Goal: Task Accomplishment & Management: Manage account settings

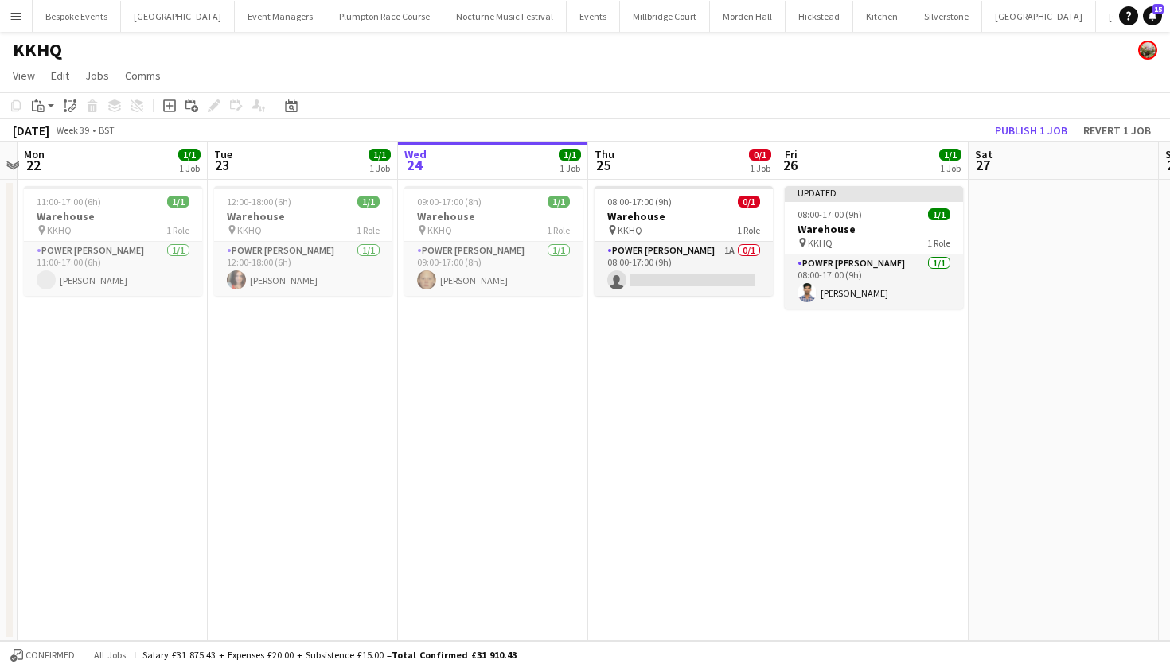
scroll to position [0, 362]
click at [1013, 128] on button "Publish 1 job" at bounding box center [1030, 130] width 85 height 21
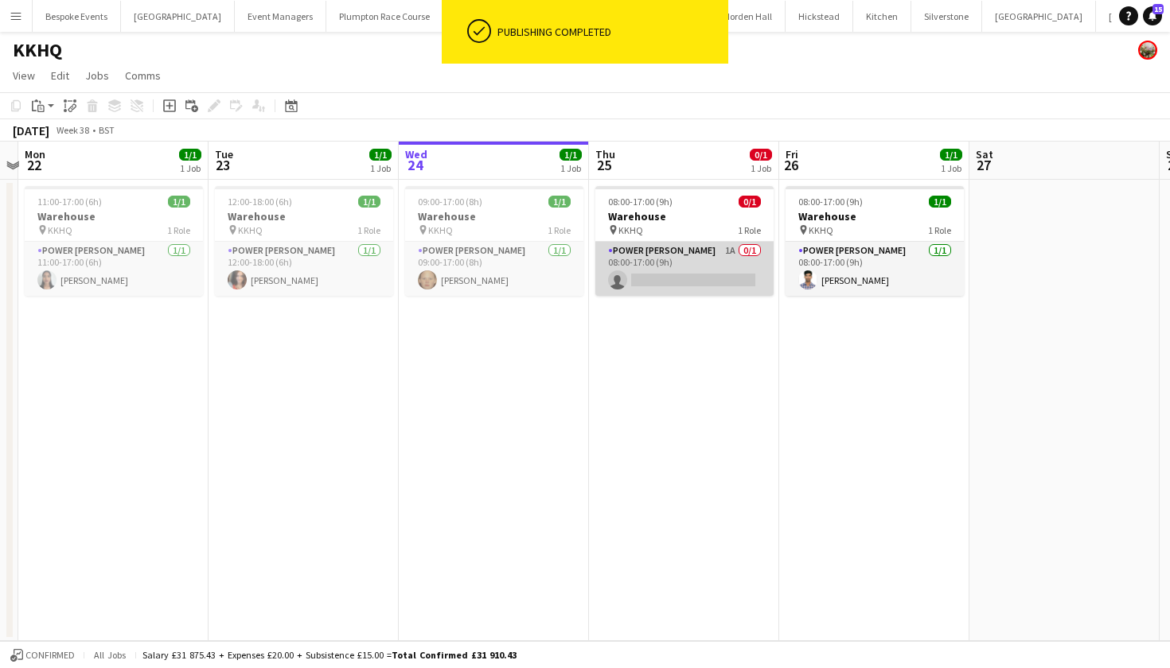
click at [723, 260] on app-card-role "Power [PERSON_NAME] 1A 0/1 08:00-17:00 (9h) single-neutral-actions" at bounding box center [684, 269] width 178 height 54
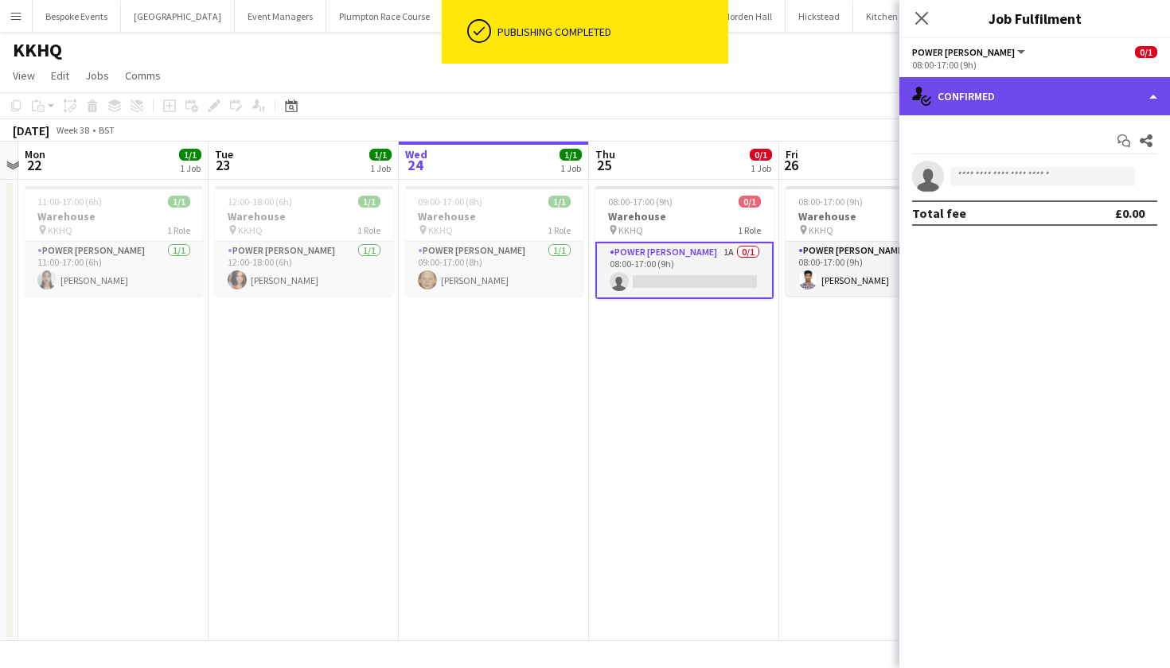
click at [987, 86] on div "single-neutral-actions-check-2 Confirmed" at bounding box center [1034, 96] width 271 height 38
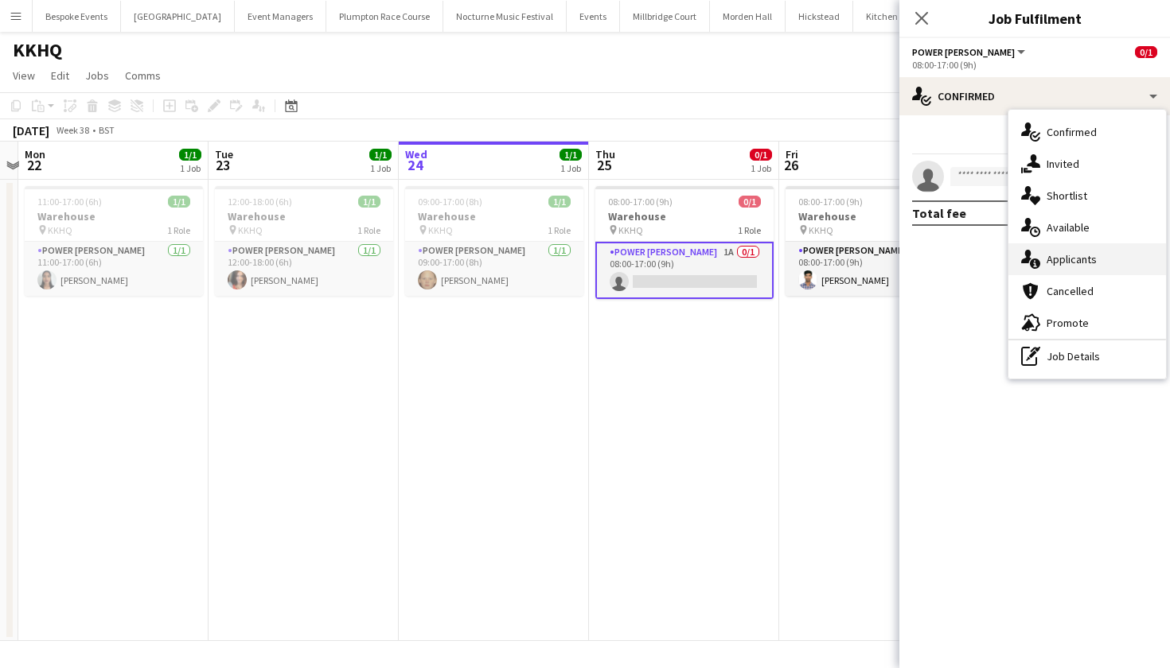
click at [1062, 257] on span "Applicants" at bounding box center [1071, 259] width 50 height 14
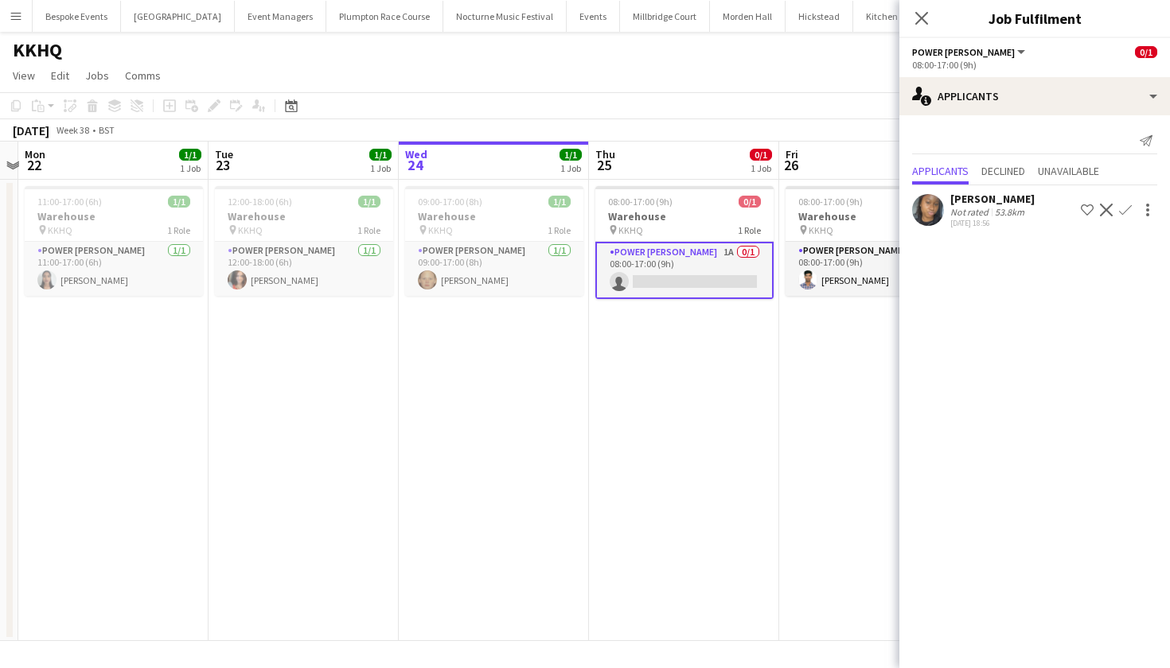
click at [934, 212] on app-user-avatar at bounding box center [928, 210] width 32 height 32
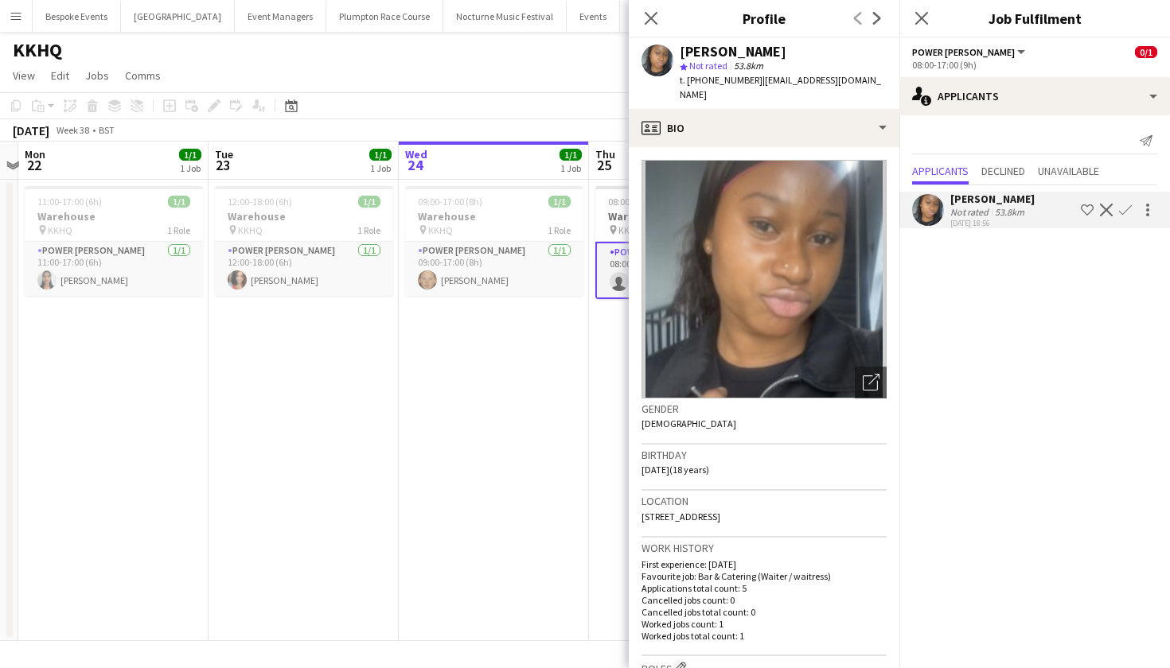
click at [463, 364] on app-date-cell "09:00-17:00 (8h) 1/1 Warehouse pin KKHQ 1 Role Power [PERSON_NAME] [DATE] 09:00…" at bounding box center [494, 411] width 190 height 462
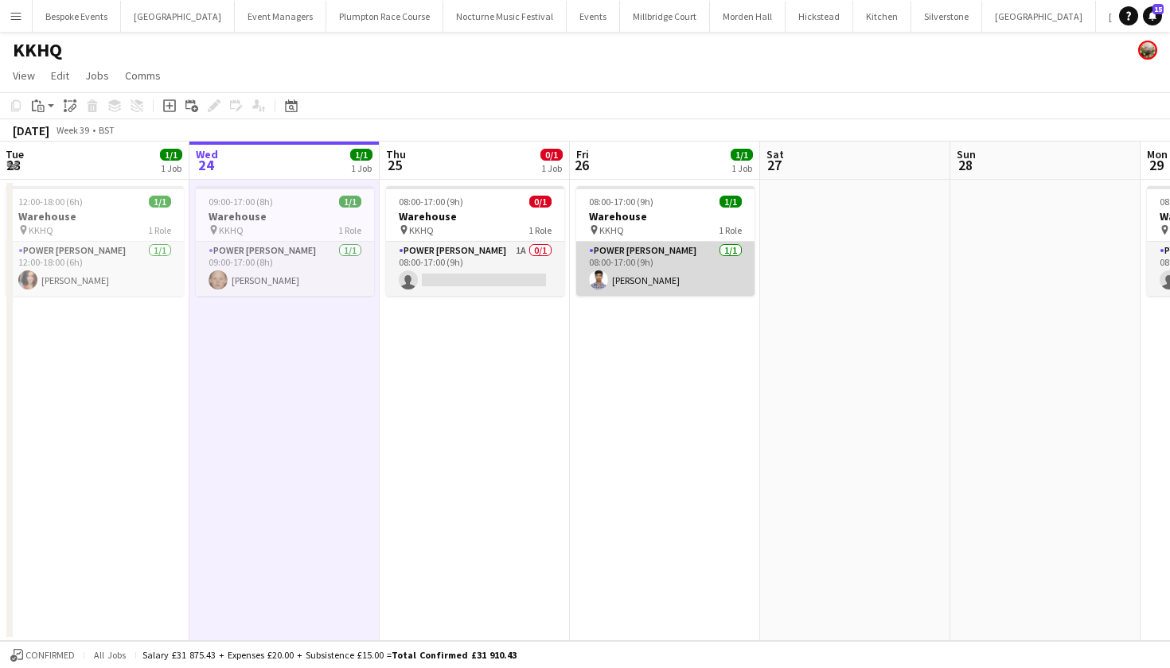
scroll to position [0, 771]
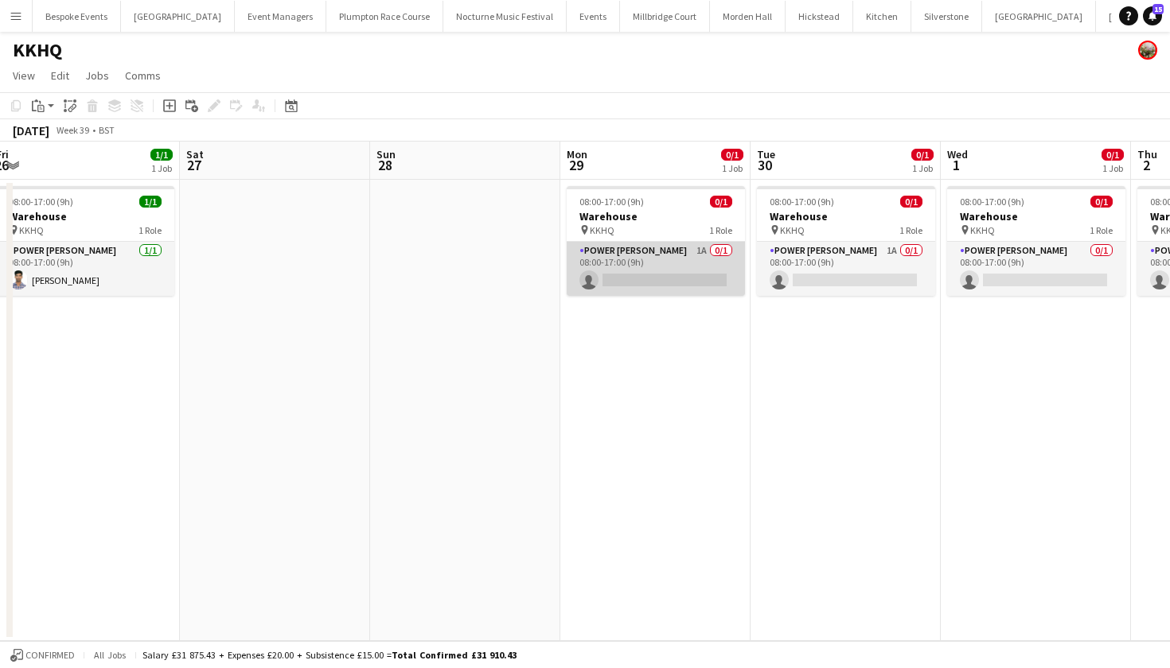
click at [719, 259] on app-card-role "Power [PERSON_NAME] 1A 0/1 08:00-17:00 (9h) single-neutral-actions" at bounding box center [656, 269] width 178 height 54
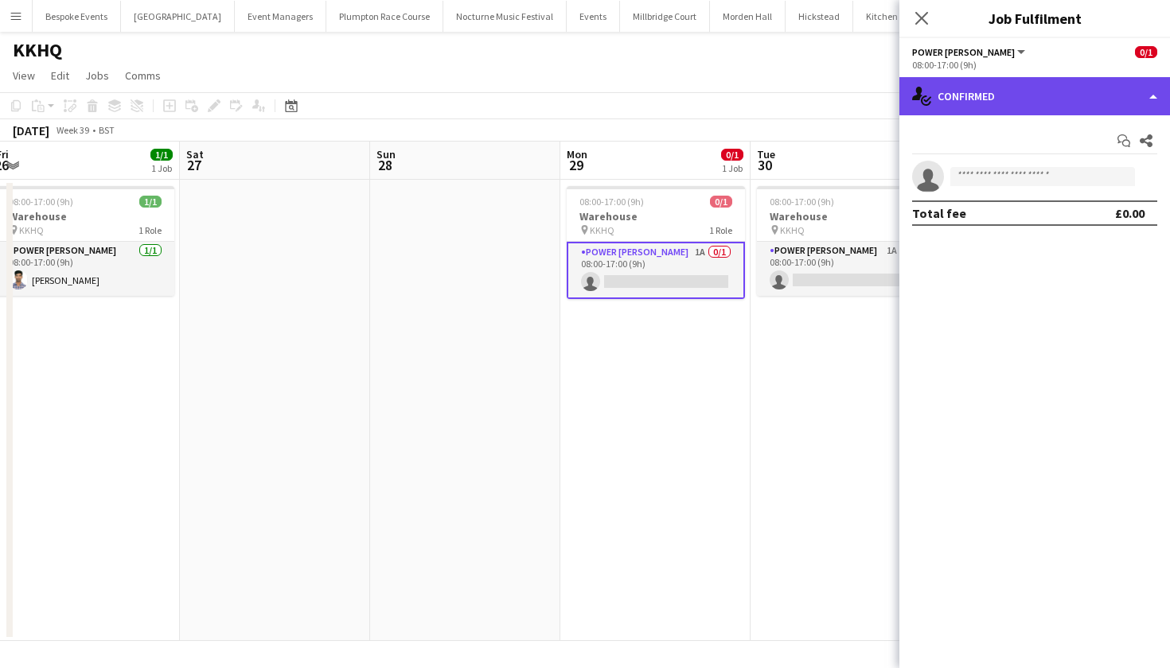
click at [1089, 88] on div "single-neutral-actions-check-2 Confirmed" at bounding box center [1034, 96] width 271 height 38
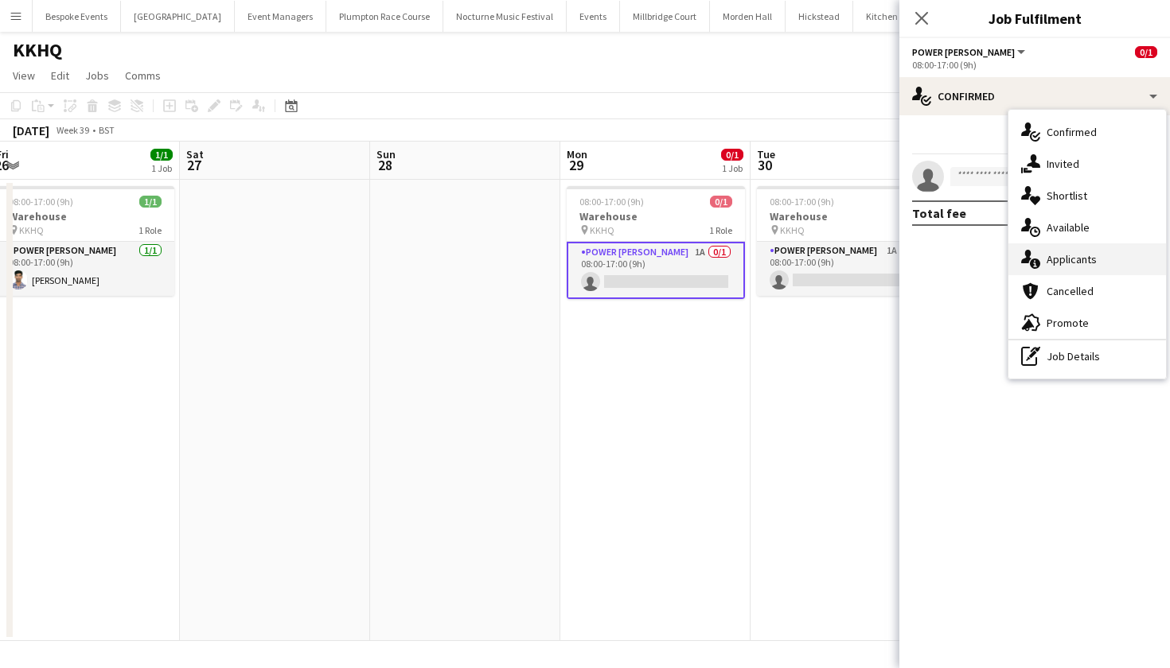
click at [1070, 267] on div "single-neutral-actions-information Applicants" at bounding box center [1087, 260] width 158 height 32
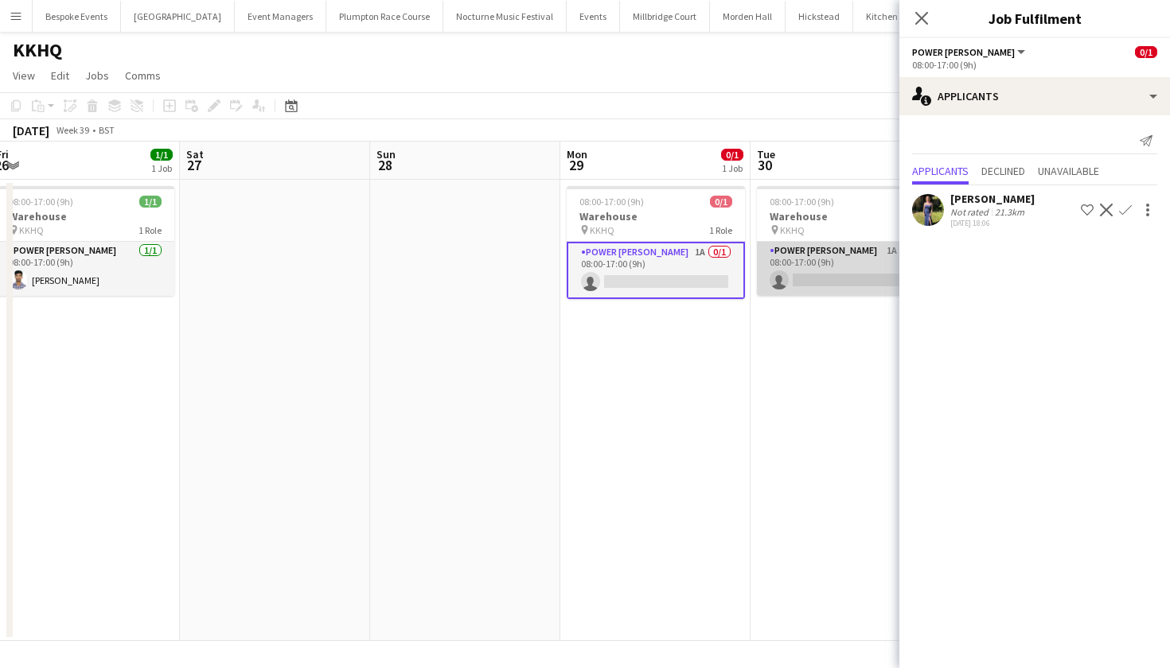
click at [847, 256] on app-card-role "Power [PERSON_NAME] 1A 0/1 08:00-17:00 (9h) single-neutral-actions" at bounding box center [846, 269] width 178 height 54
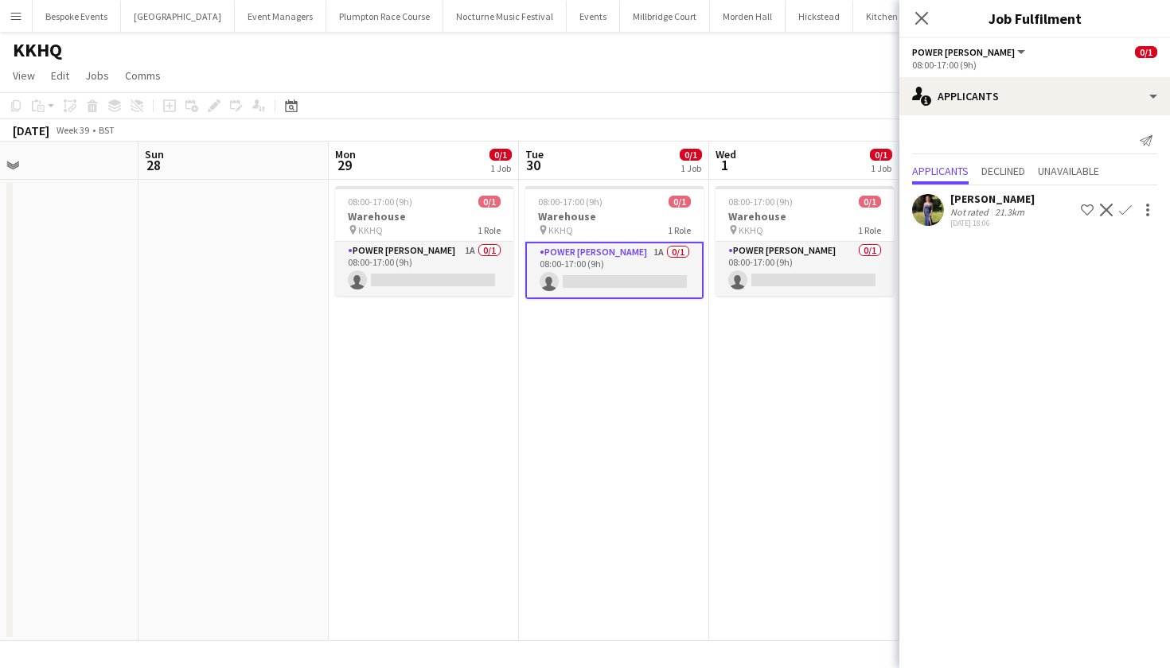
scroll to position [0, 775]
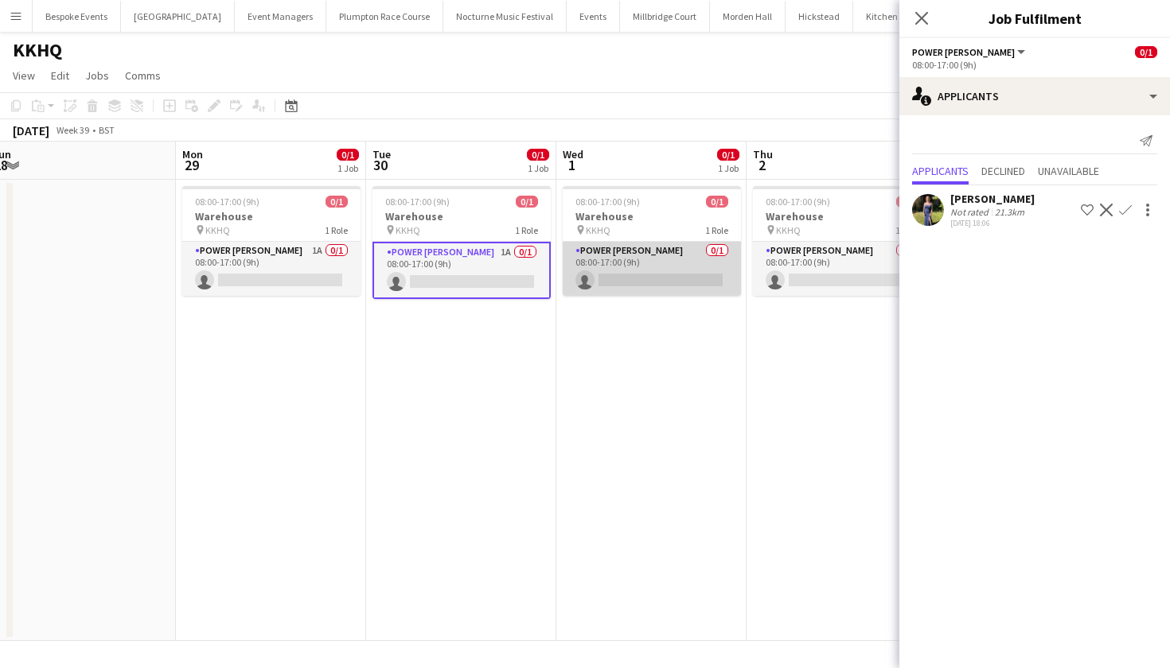
click at [702, 267] on app-card-role "Power [PERSON_NAME] 0/1 08:00-17:00 (9h) single-neutral-actions" at bounding box center [652, 269] width 178 height 54
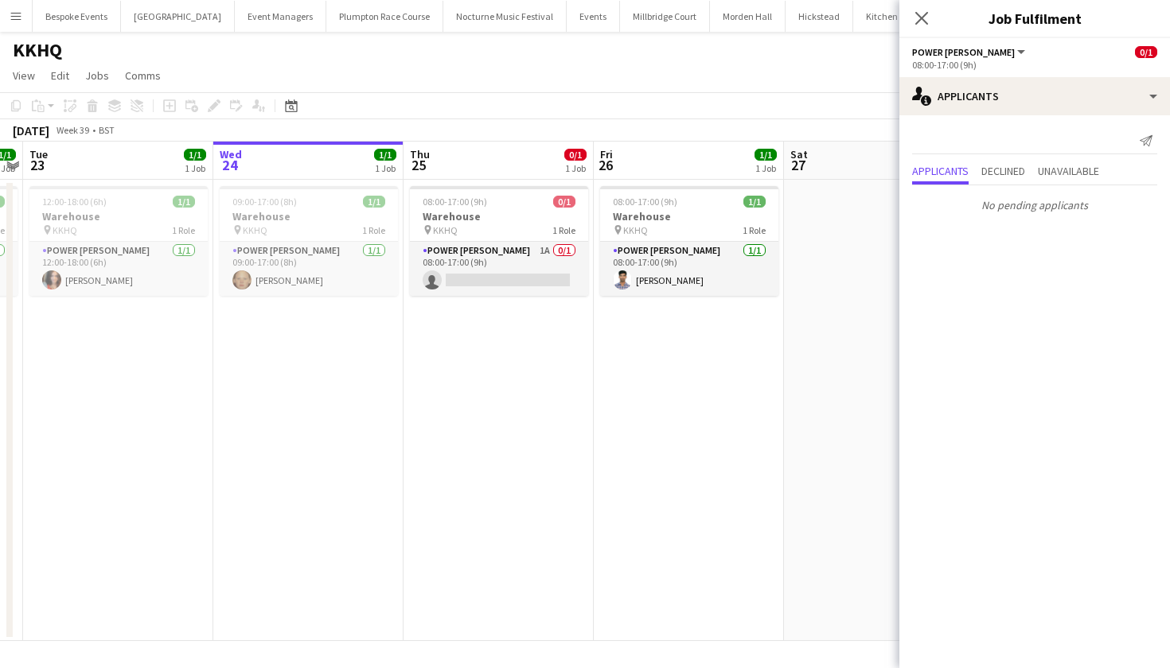
scroll to position [0, 350]
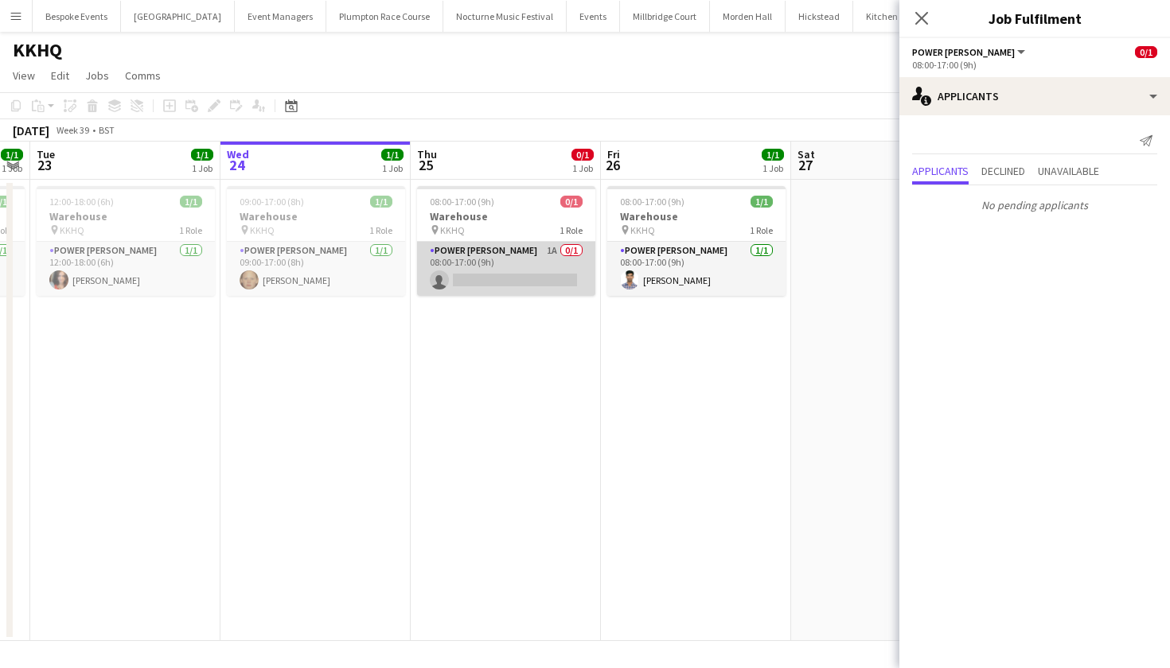
click at [511, 264] on app-card-role "Power [PERSON_NAME] 1A 0/1 08:00-17:00 (9h) single-neutral-actions" at bounding box center [506, 269] width 178 height 54
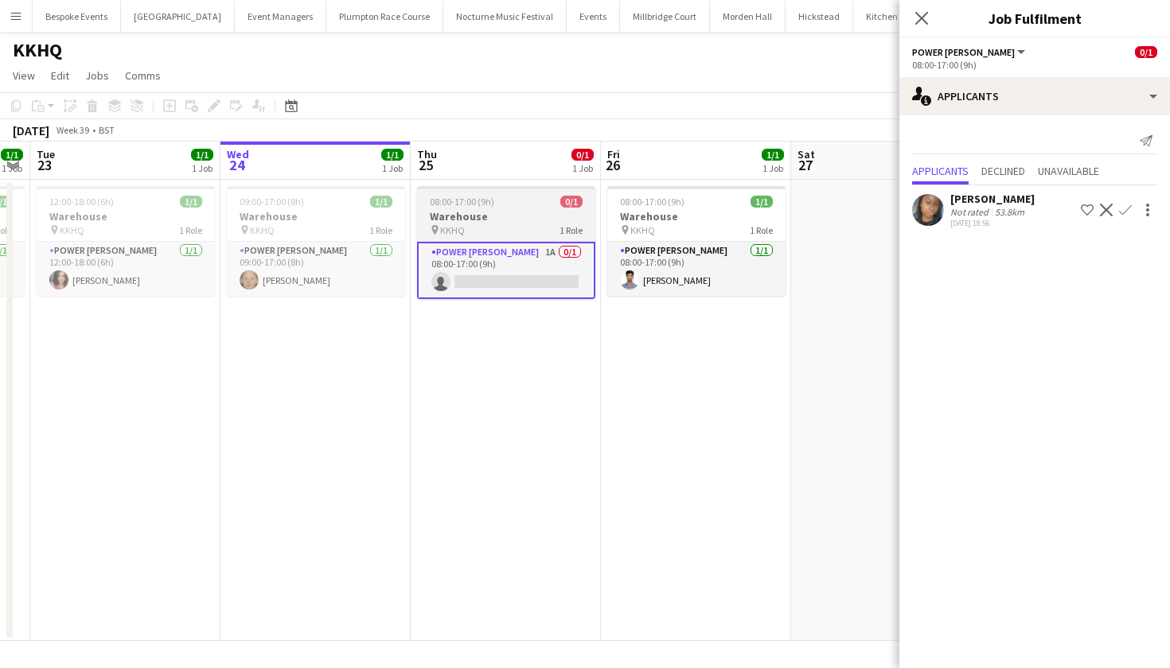
click at [549, 230] on div "pin KKHQ 1 Role" at bounding box center [506, 230] width 178 height 13
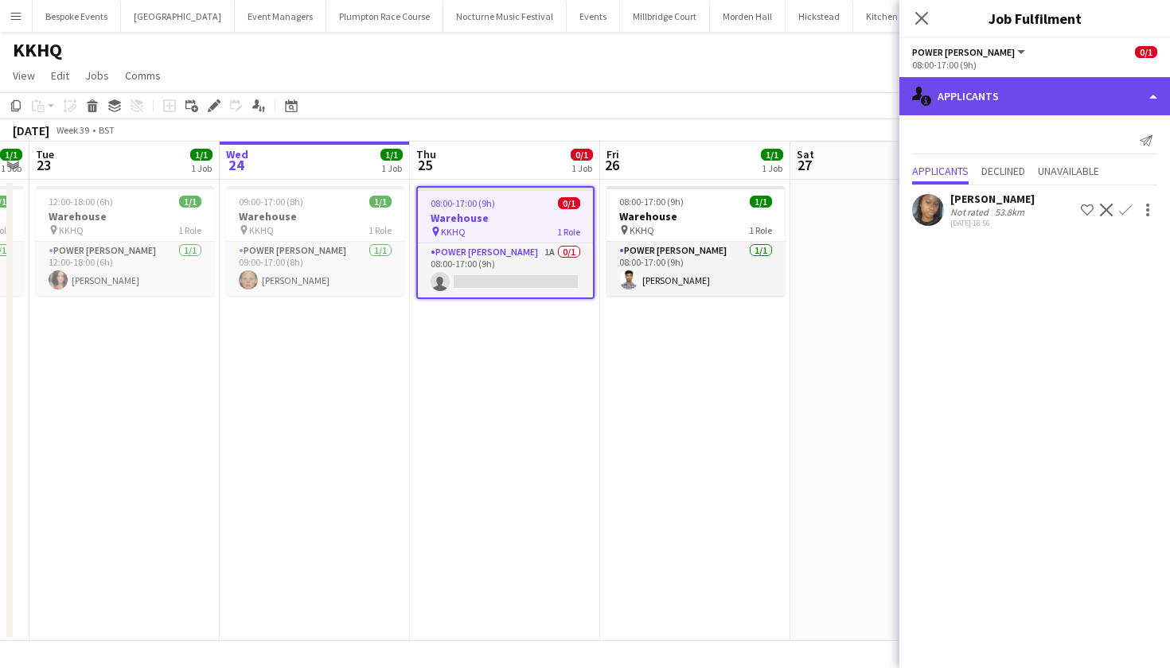
click at [1054, 83] on div "single-neutral-actions-information Applicants" at bounding box center [1034, 96] width 271 height 38
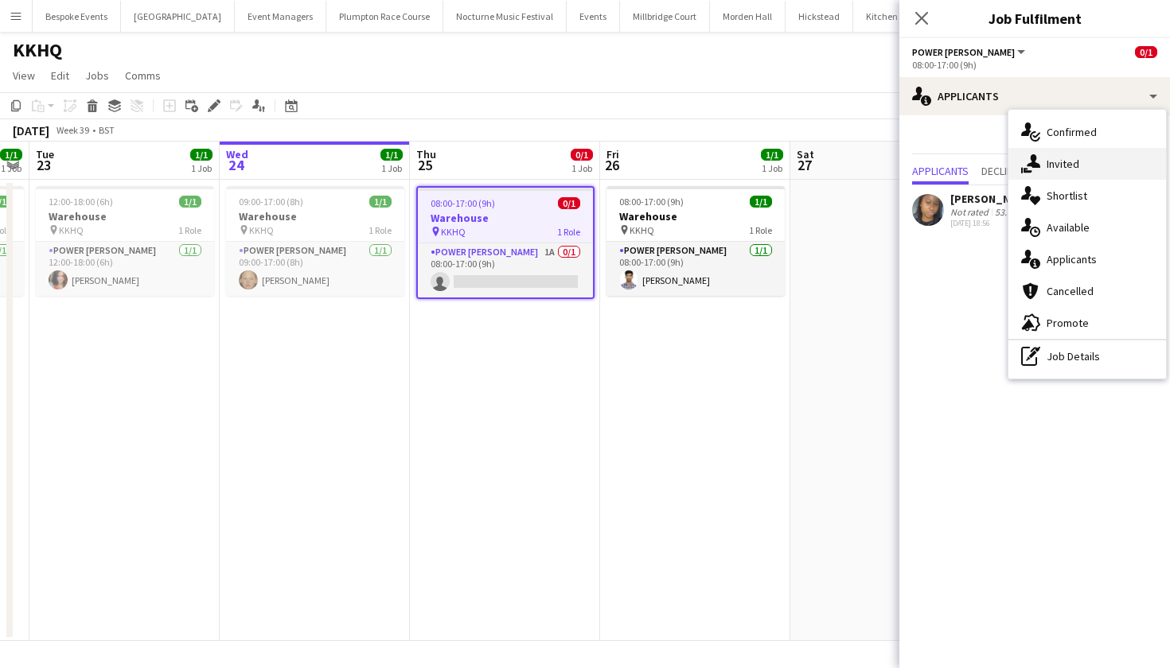
click at [1070, 161] on span "Invited" at bounding box center [1062, 164] width 33 height 14
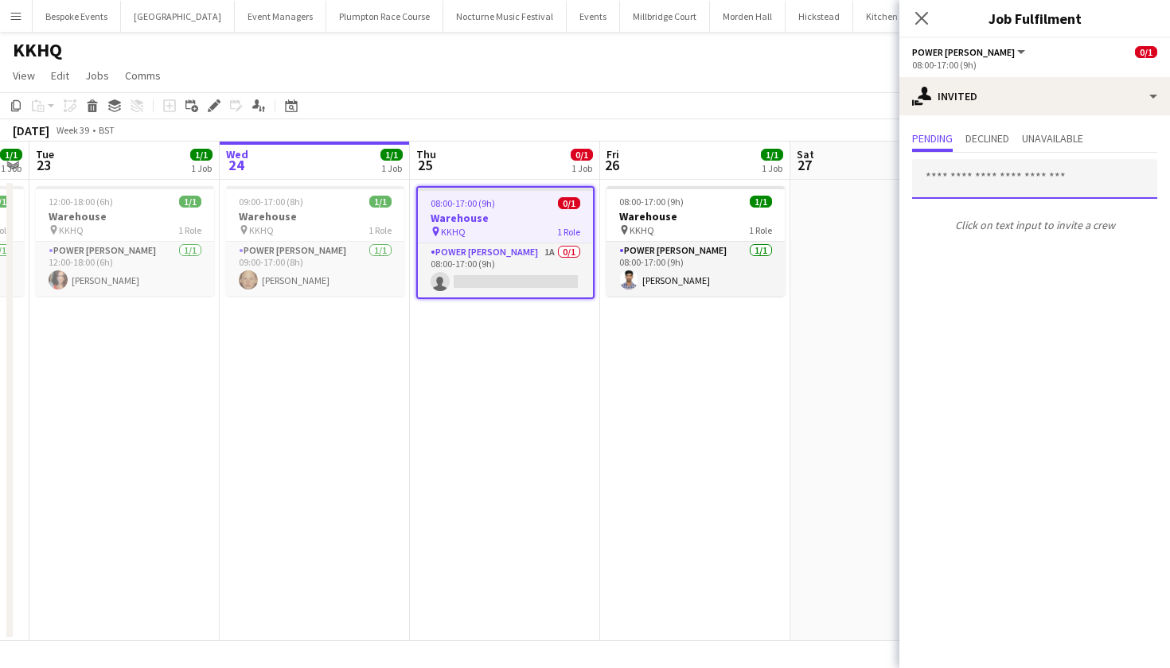
click at [978, 179] on input "text" at bounding box center [1034, 179] width 245 height 40
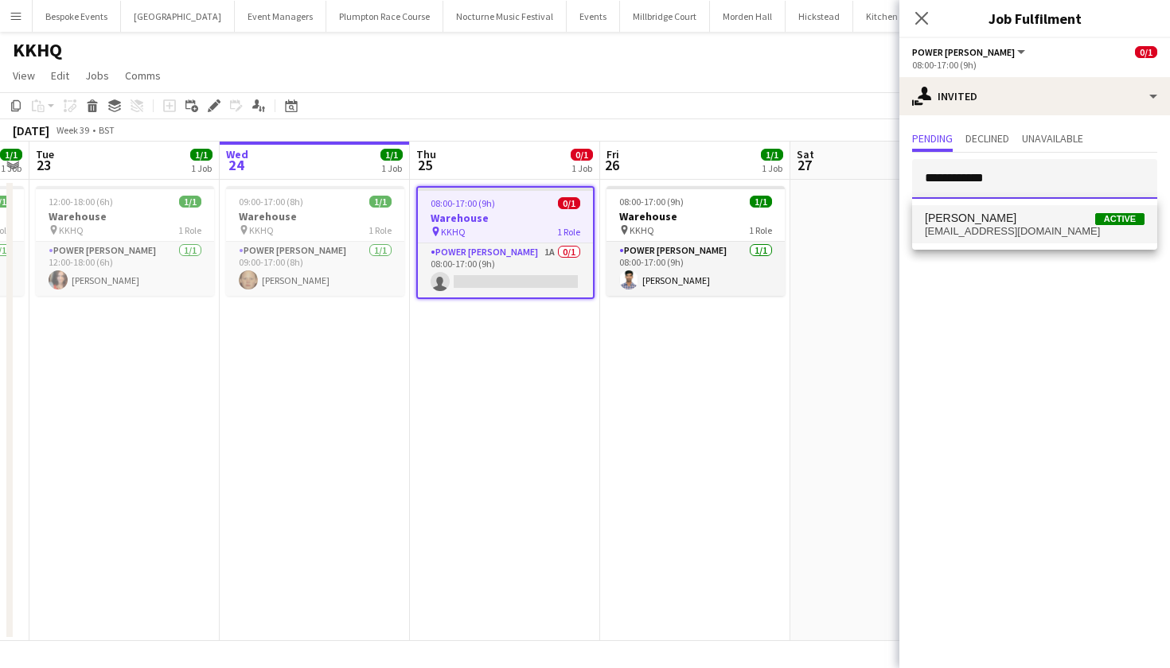
type input "**********"
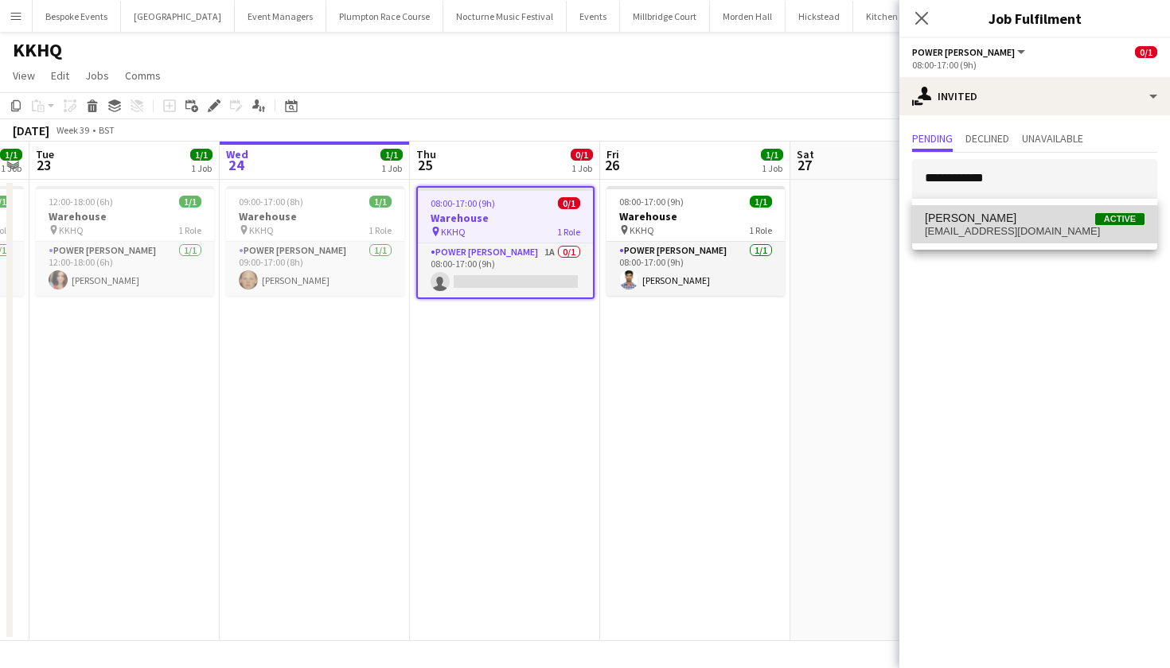
click at [1027, 227] on span "[EMAIL_ADDRESS][DOMAIN_NAME]" at bounding box center [1035, 231] width 220 height 13
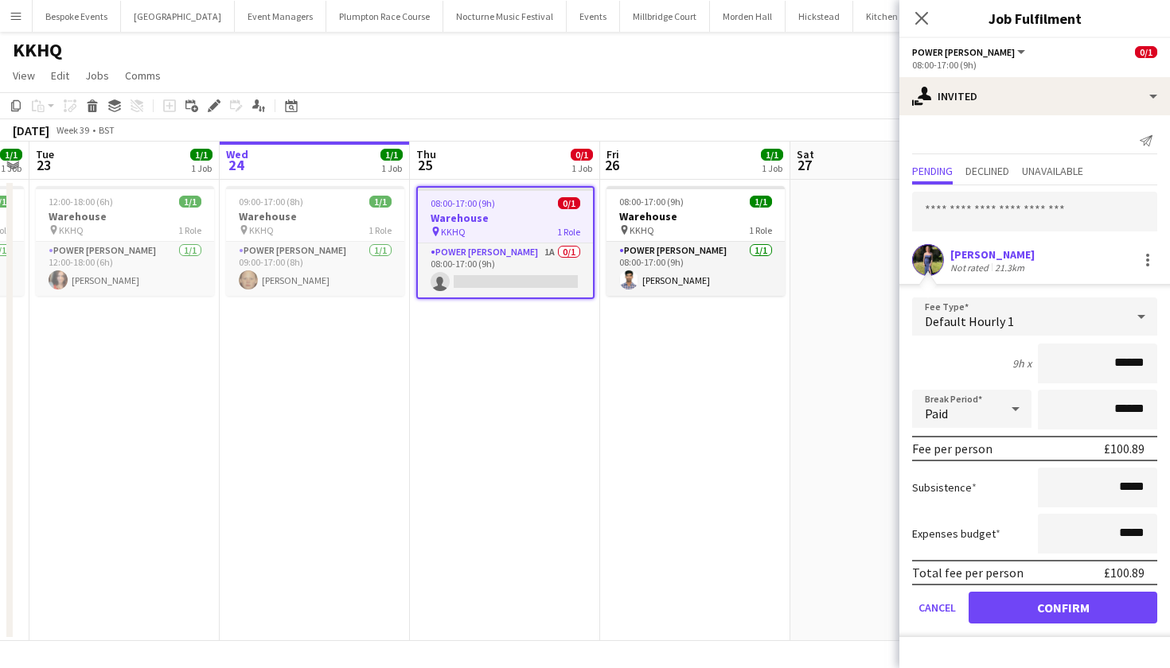
click at [1067, 607] on button "Confirm" at bounding box center [1062, 608] width 189 height 32
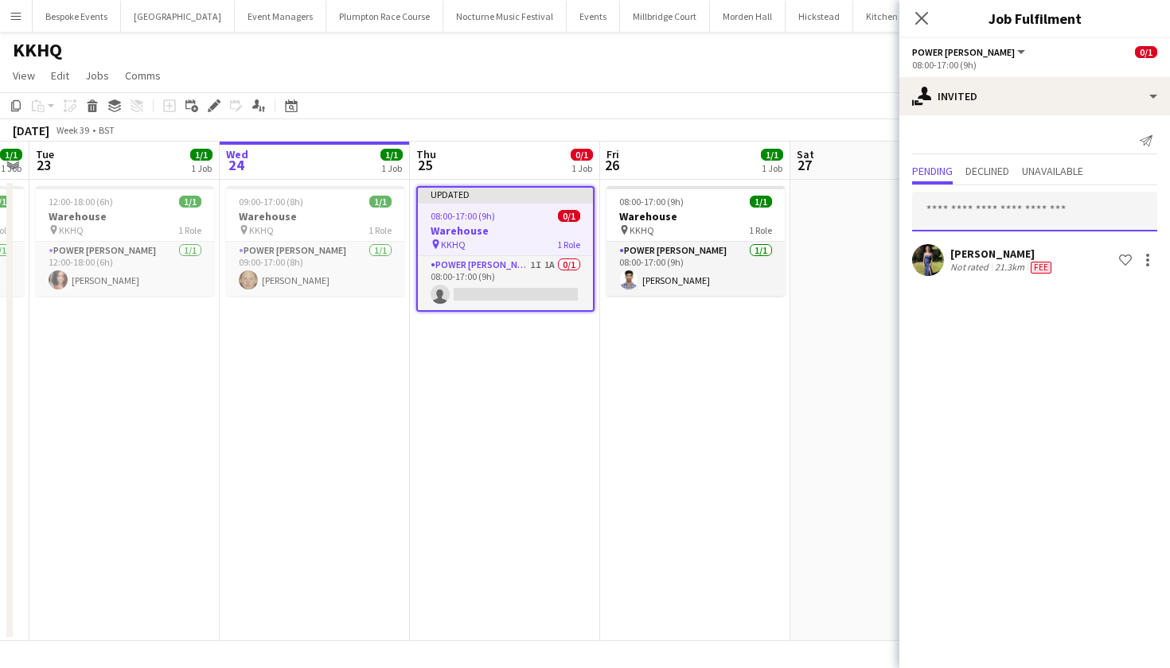
click at [1024, 201] on input "text" at bounding box center [1034, 212] width 245 height 40
click at [815, 382] on app-date-cell at bounding box center [885, 411] width 190 height 462
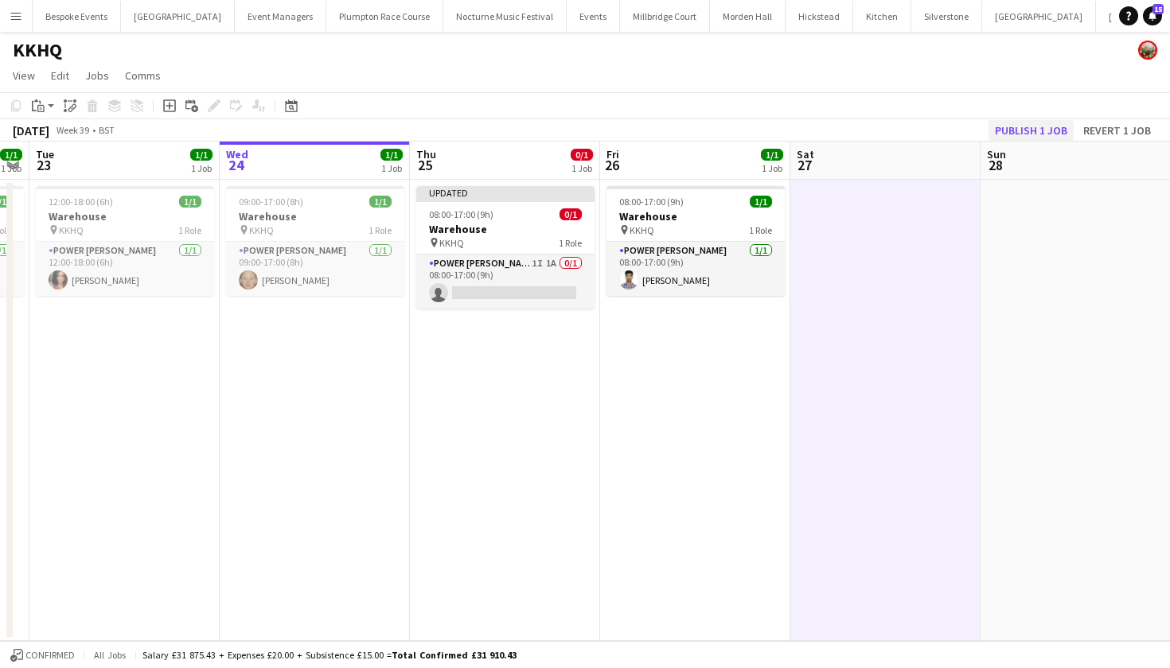
click at [1043, 126] on button "Publish 1 job" at bounding box center [1030, 130] width 85 height 21
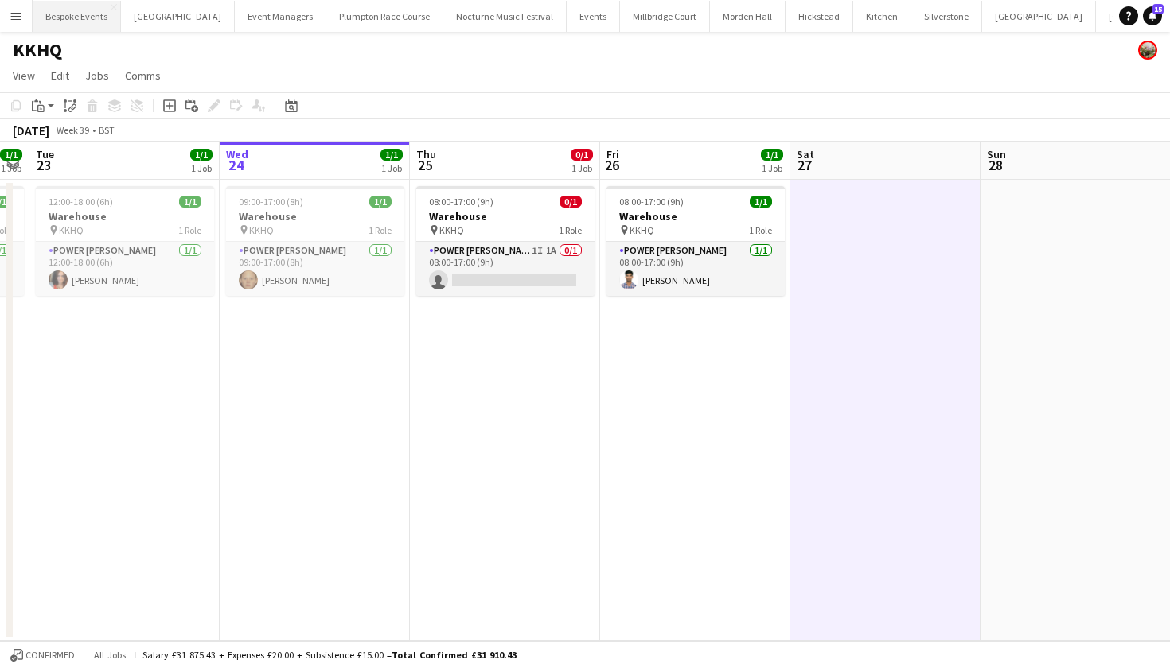
click at [94, 14] on button "Bespoke Events Close" at bounding box center [77, 16] width 88 height 31
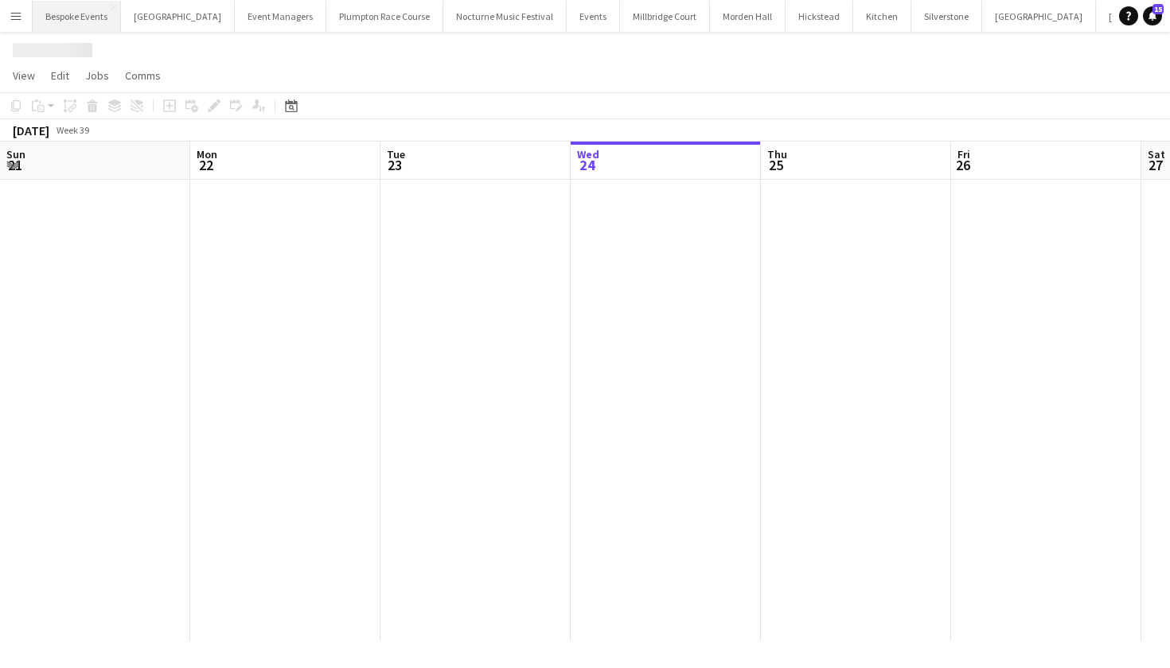
scroll to position [0, 380]
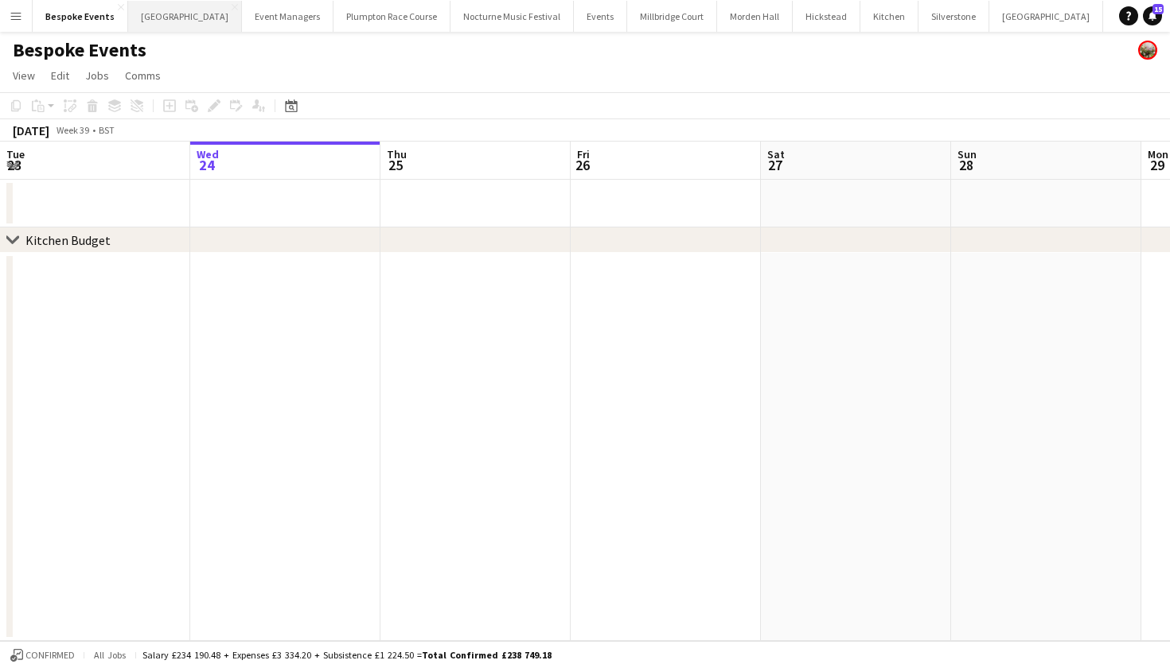
click at [168, 11] on button "[GEOGRAPHIC_DATA] Close" at bounding box center [185, 16] width 114 height 31
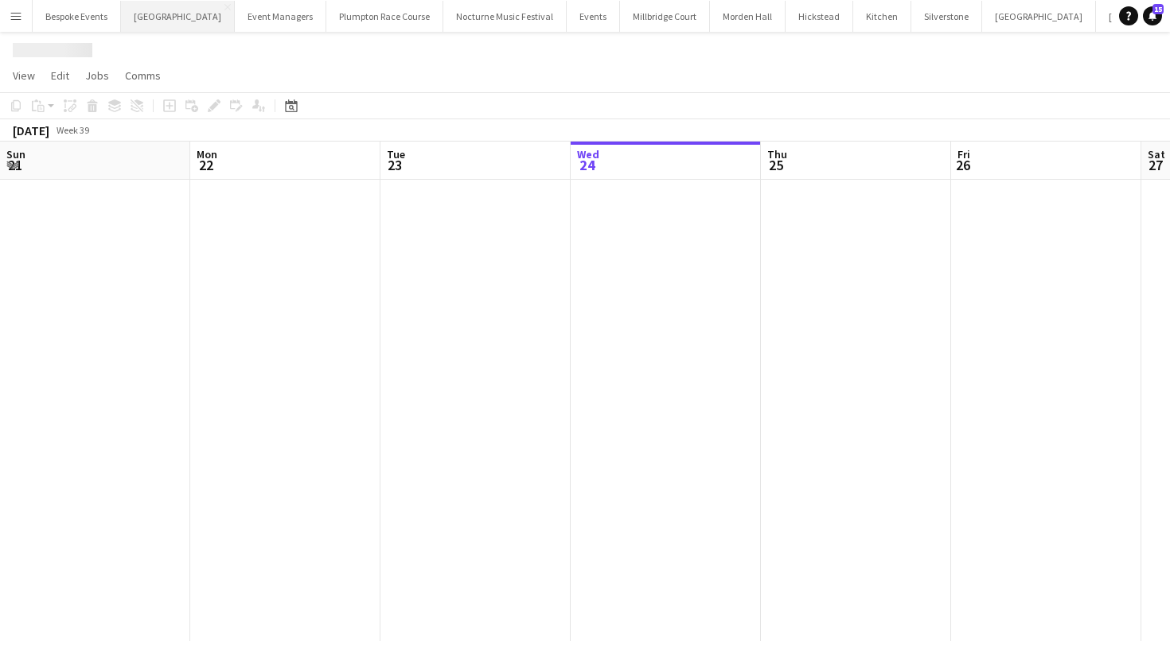
scroll to position [0, 380]
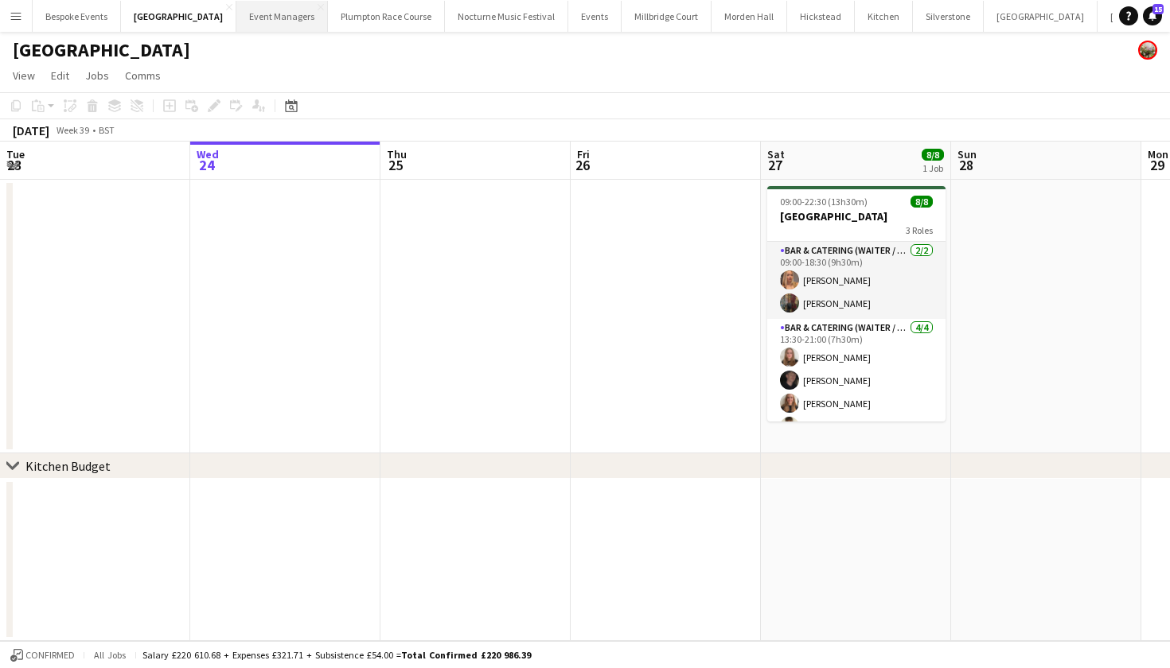
click at [246, 20] on button "Event Managers Close" at bounding box center [282, 16] width 92 height 31
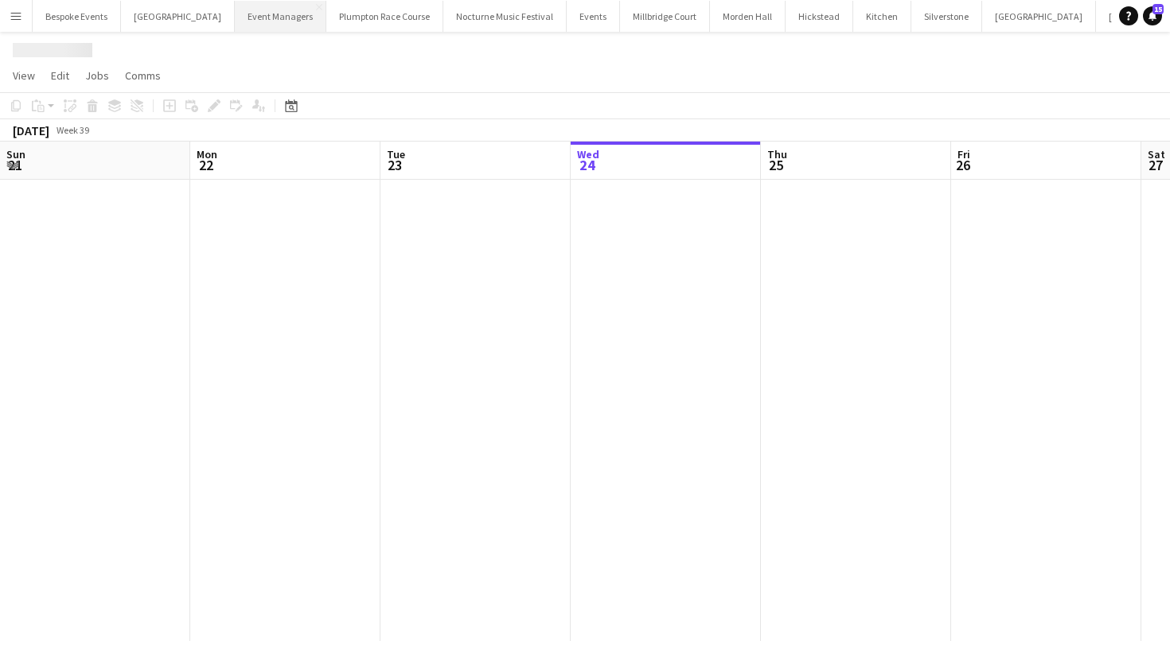
scroll to position [0, 380]
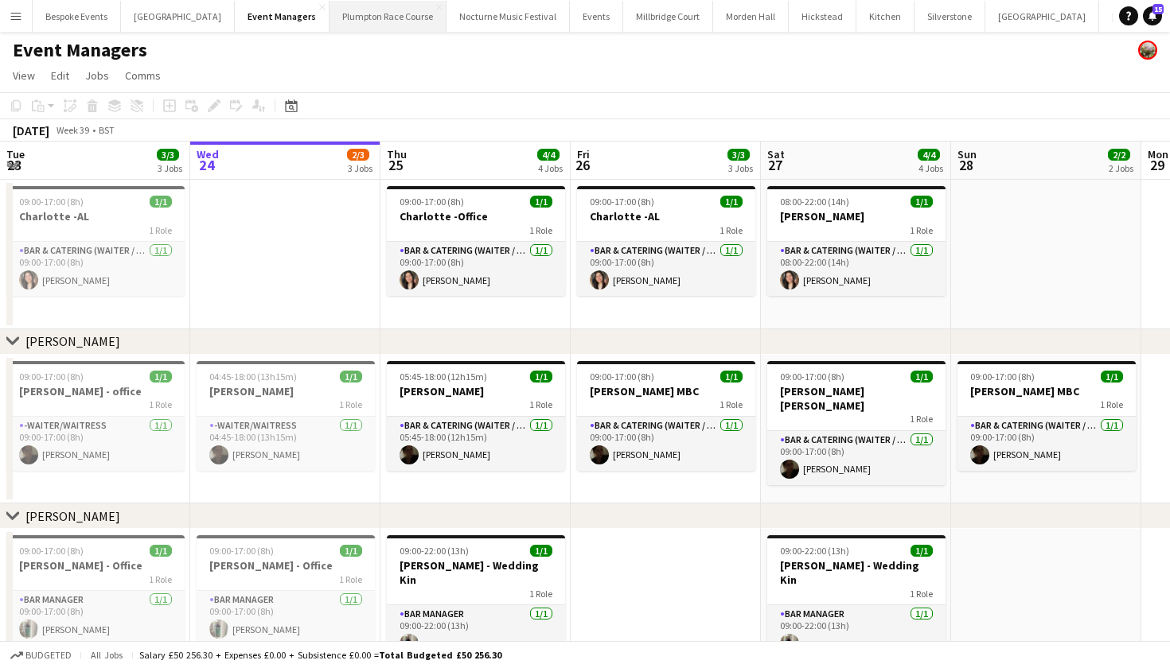
click at [340, 26] on button "Plumpton Race Course Close" at bounding box center [387, 16] width 117 height 31
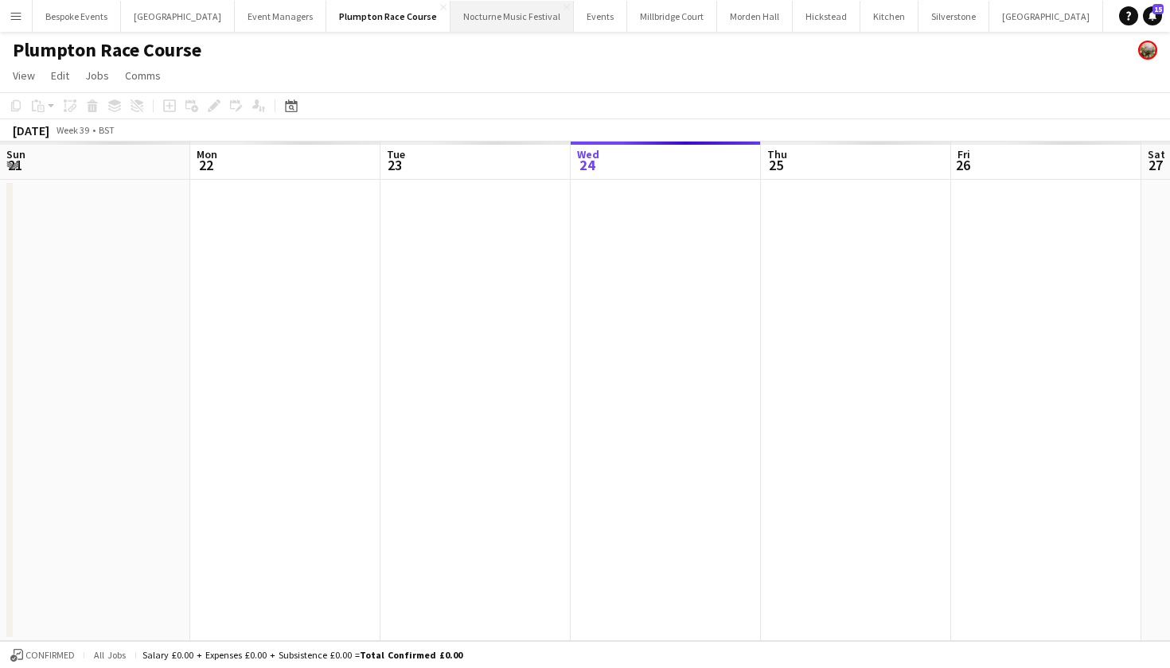
scroll to position [0, 380]
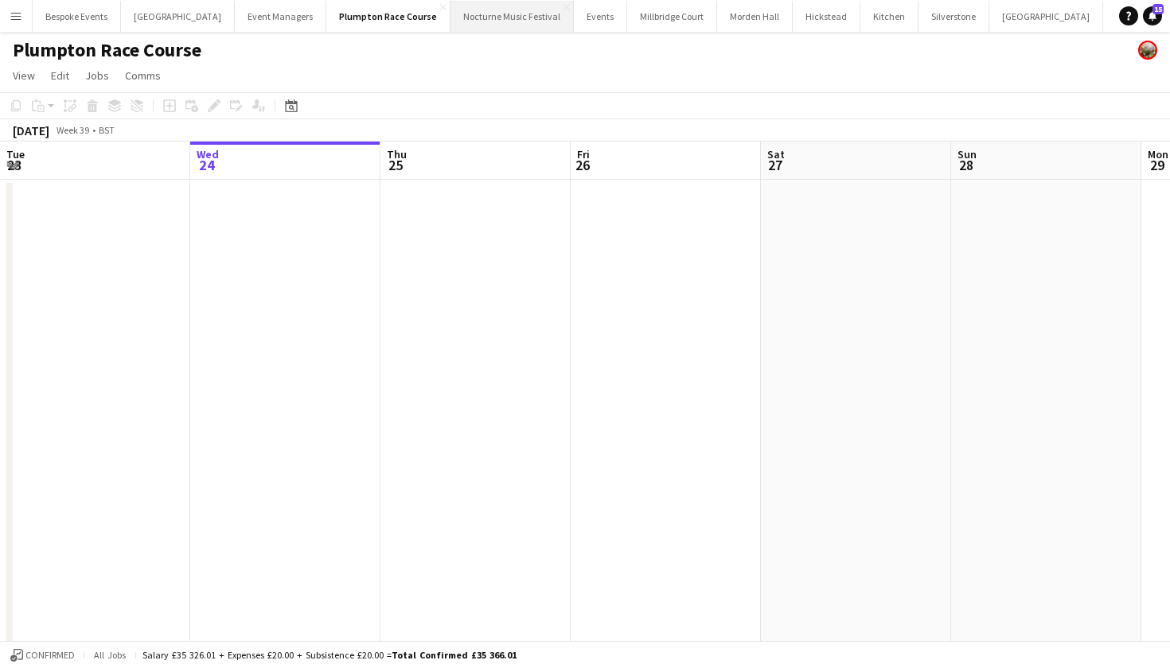
click at [513, 19] on button "Nocturne Music Festival Close" at bounding box center [511, 16] width 123 height 31
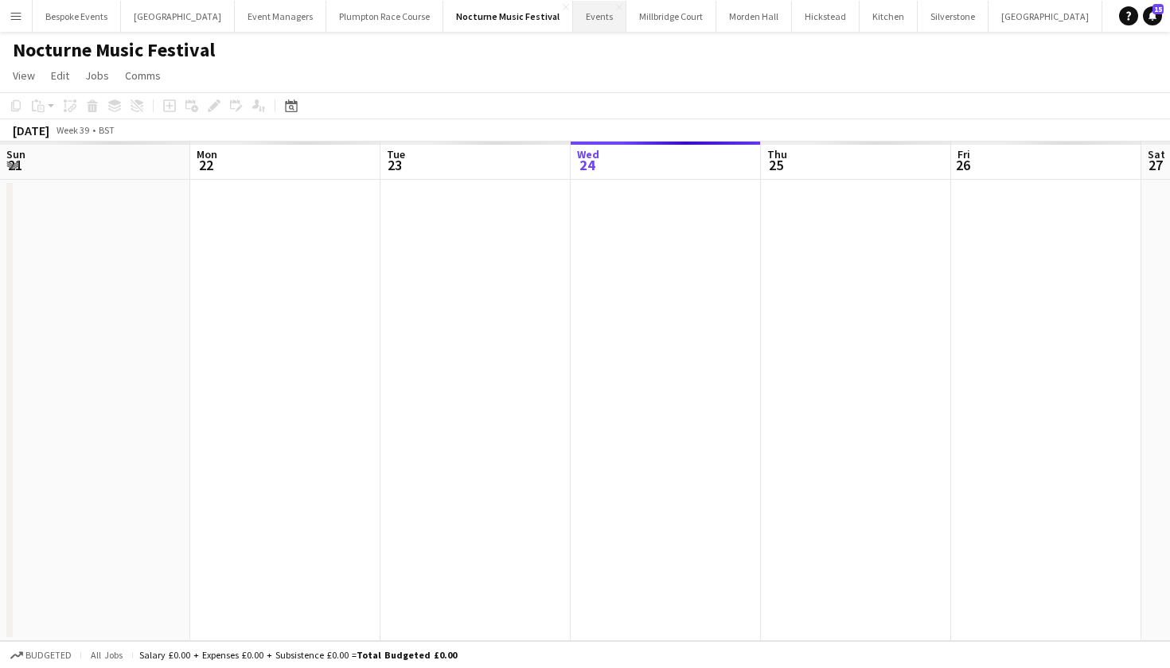
scroll to position [0, 380]
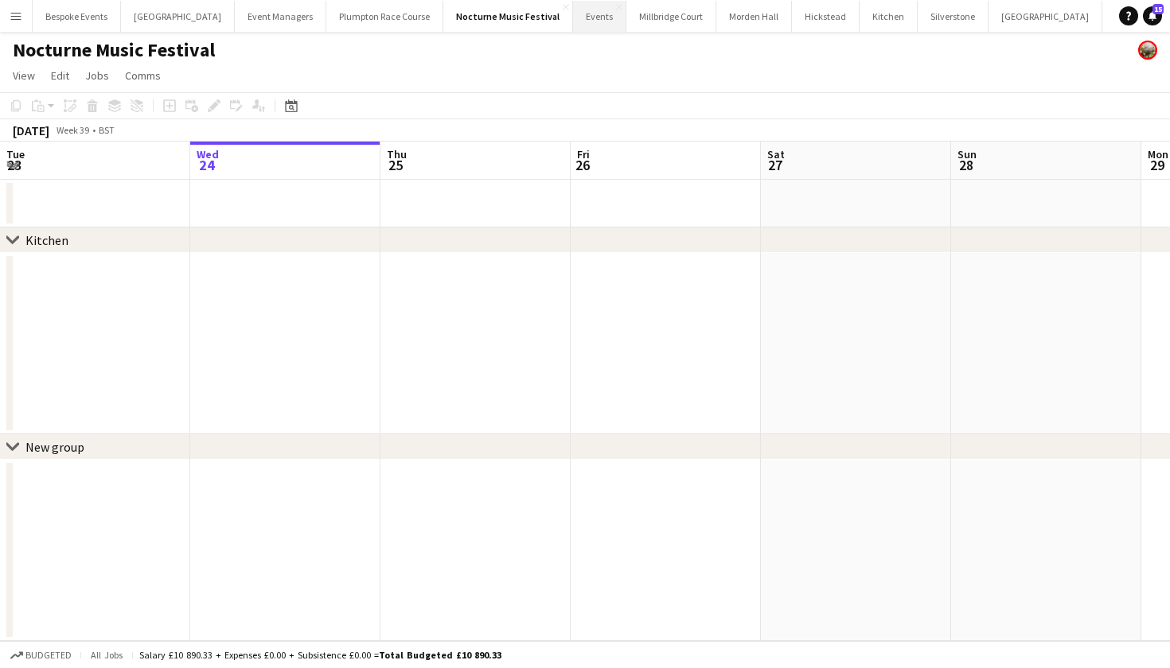
click at [573, 20] on button "Events Close" at bounding box center [599, 16] width 53 height 31
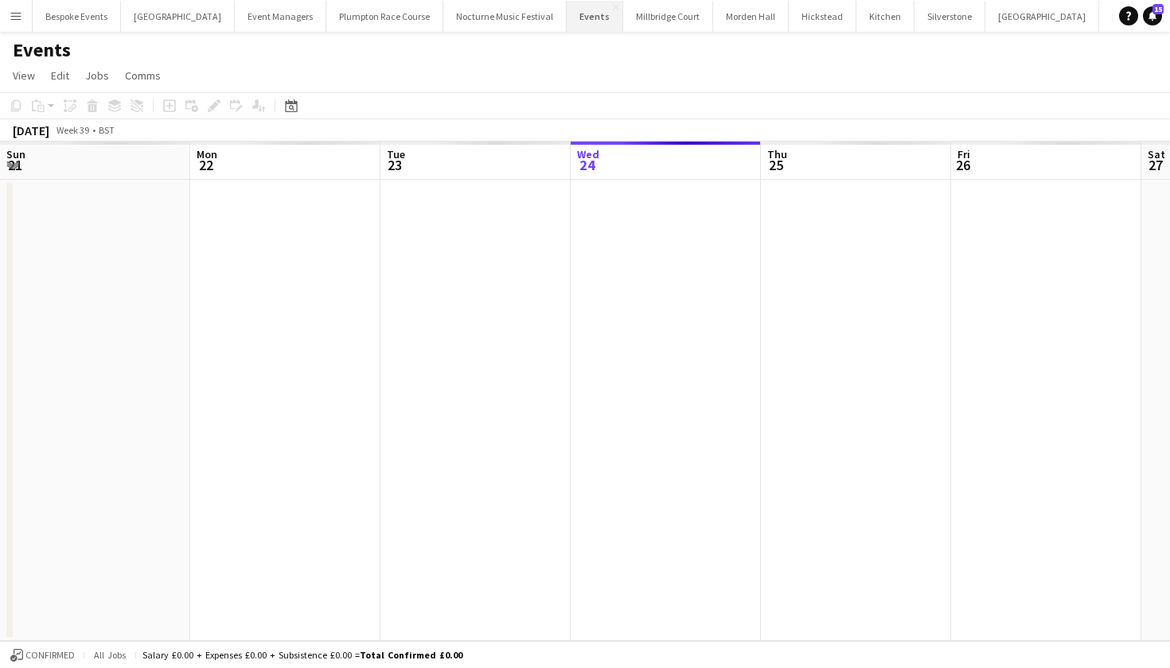
scroll to position [0, 380]
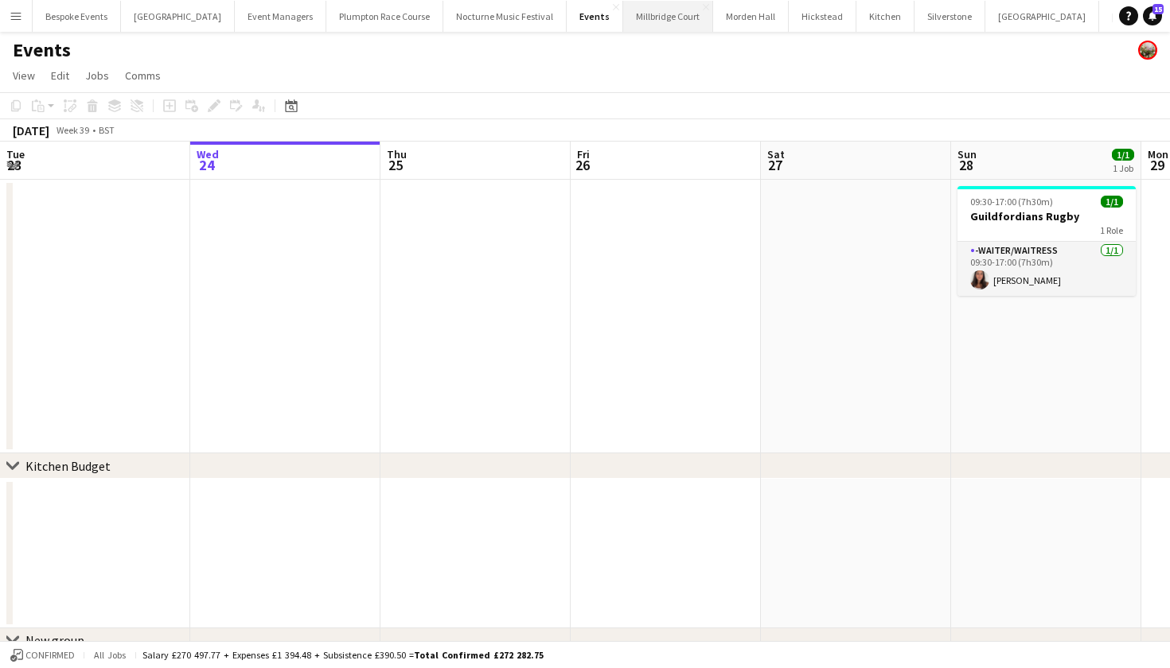
click at [623, 16] on button "[GEOGRAPHIC_DATA]" at bounding box center [668, 16] width 90 height 31
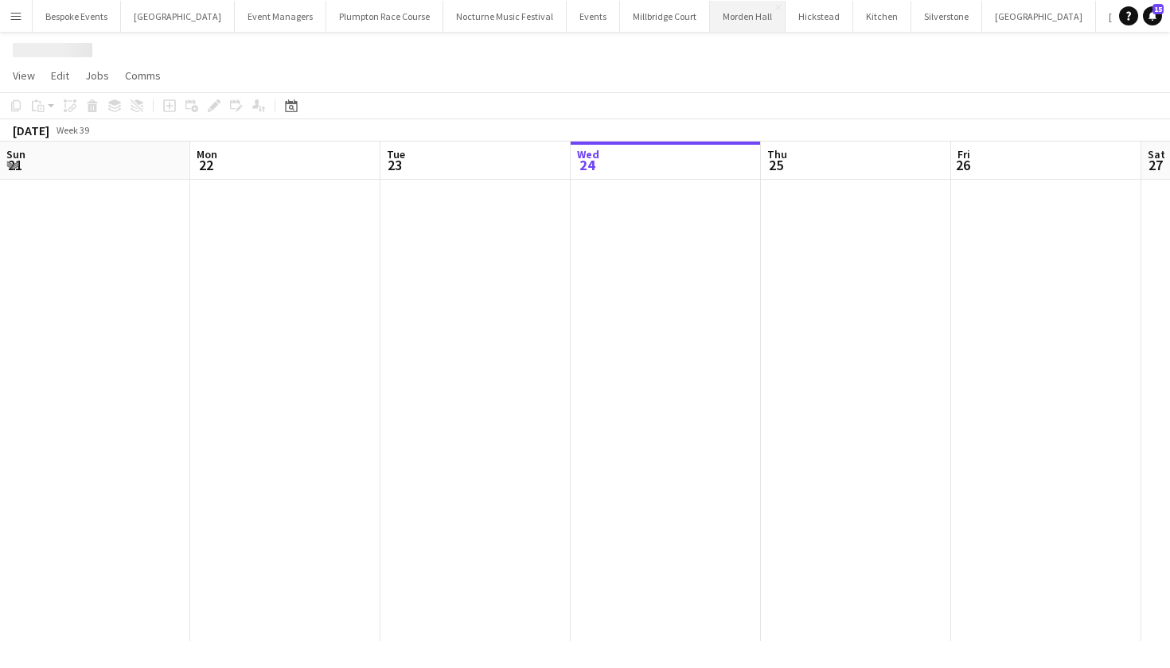
scroll to position [0, 380]
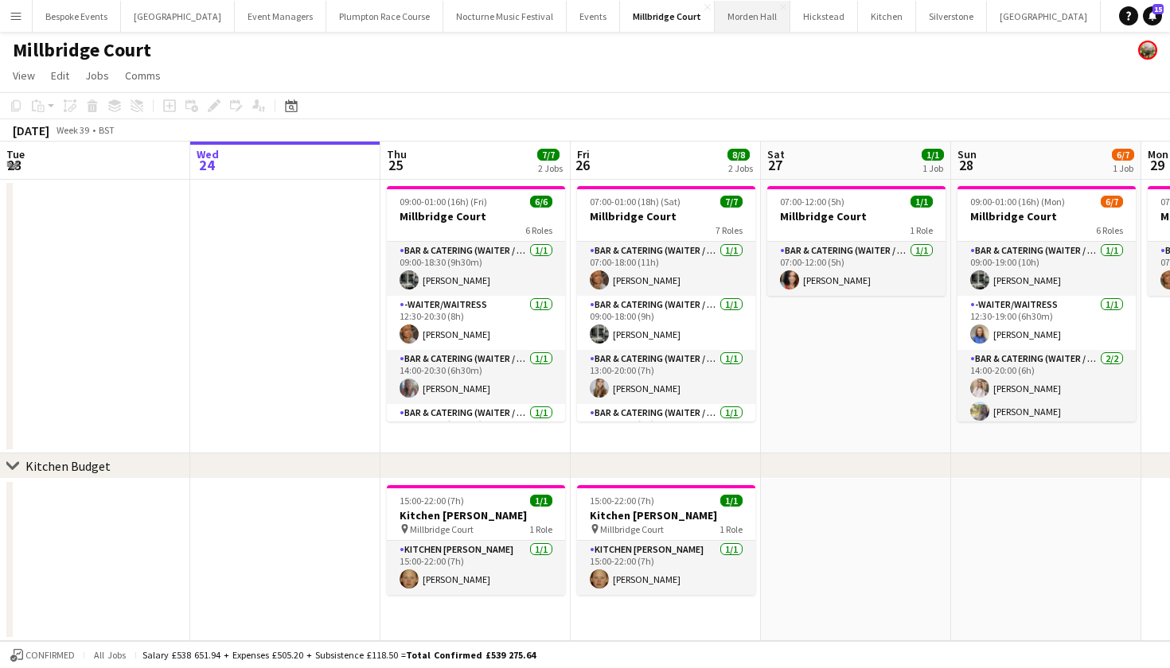
click at [715, 14] on button "[GEOGRAPHIC_DATA] Close" at bounding box center [753, 16] width 76 height 31
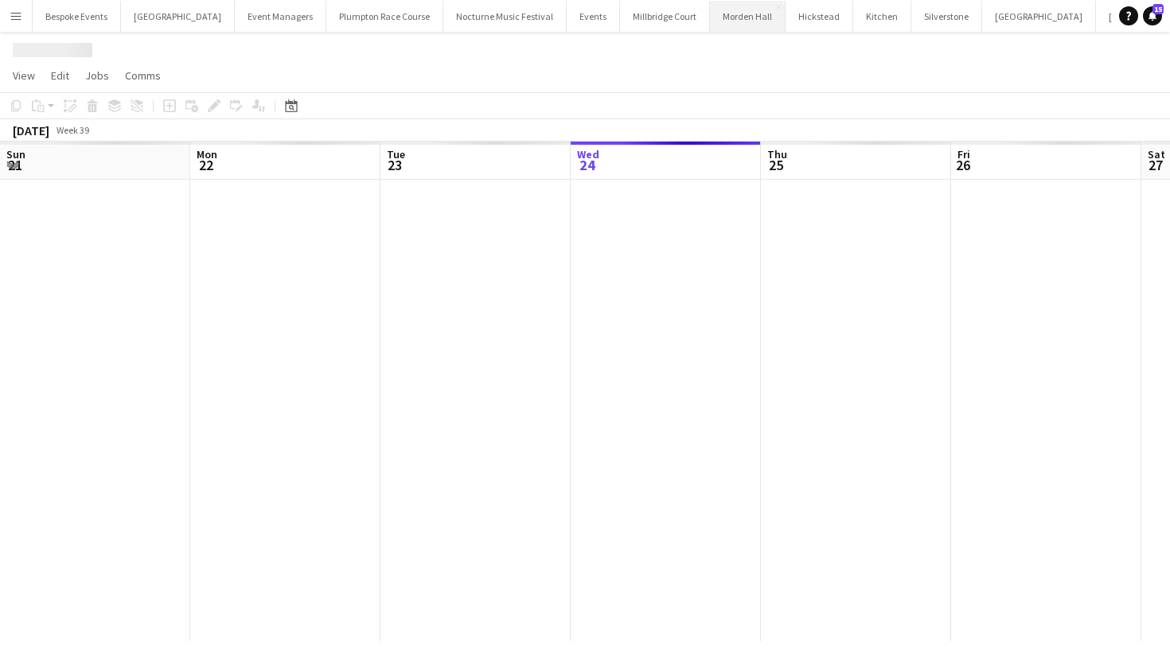
scroll to position [0, 380]
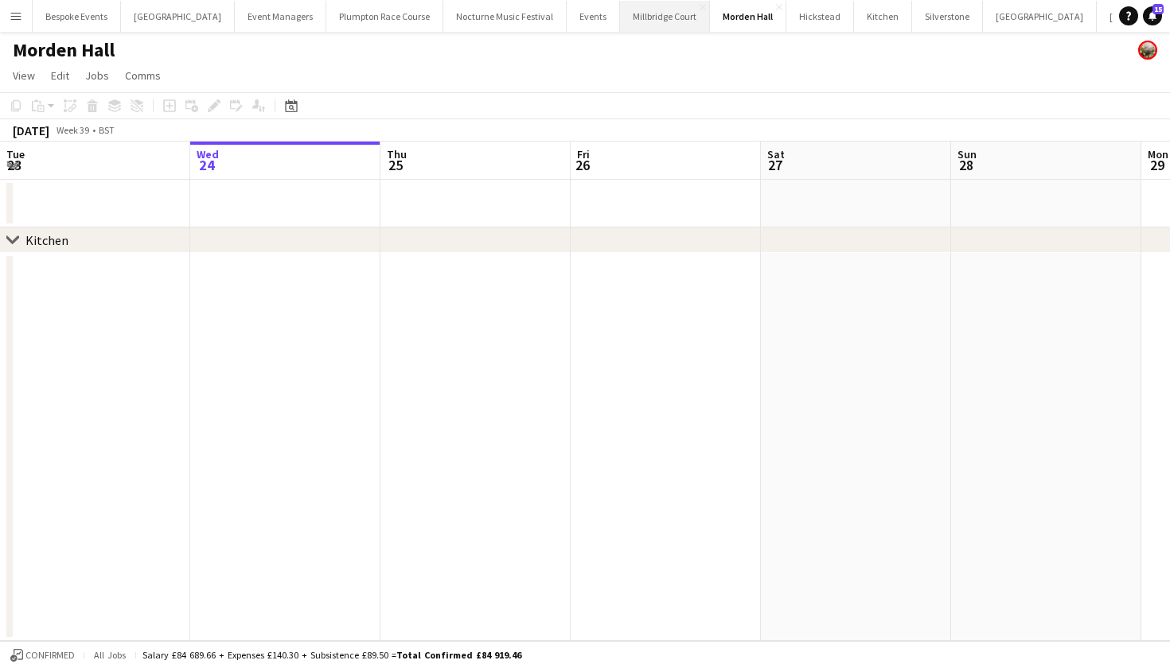
click at [629, 23] on button "[GEOGRAPHIC_DATA]" at bounding box center [665, 16] width 90 height 31
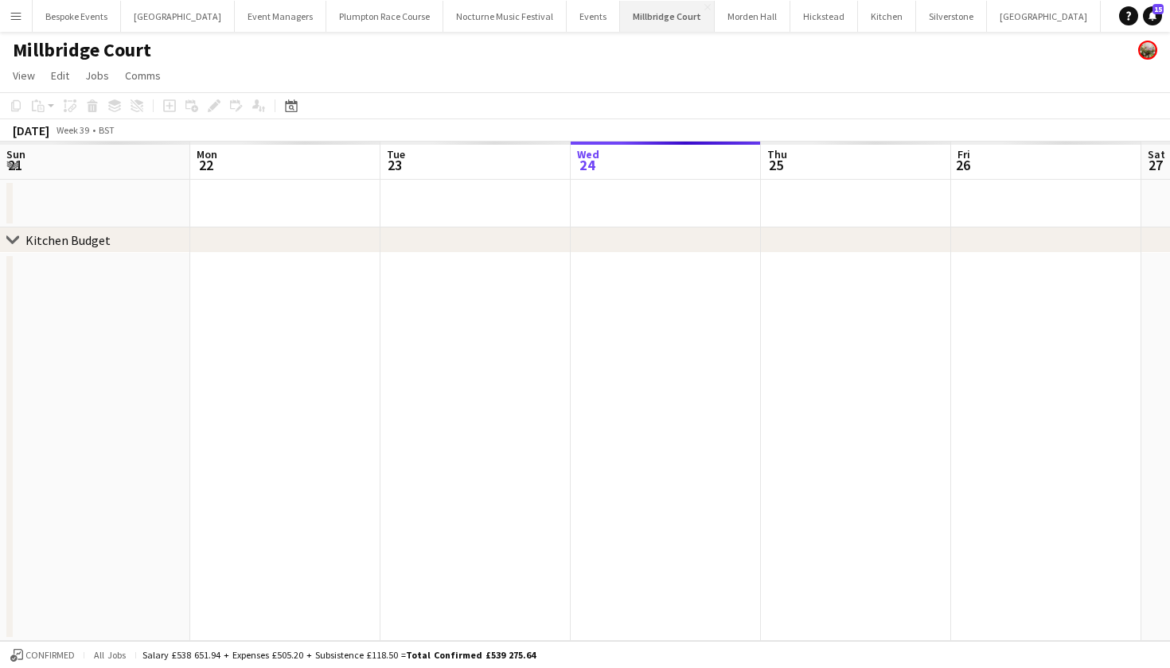
scroll to position [0, 380]
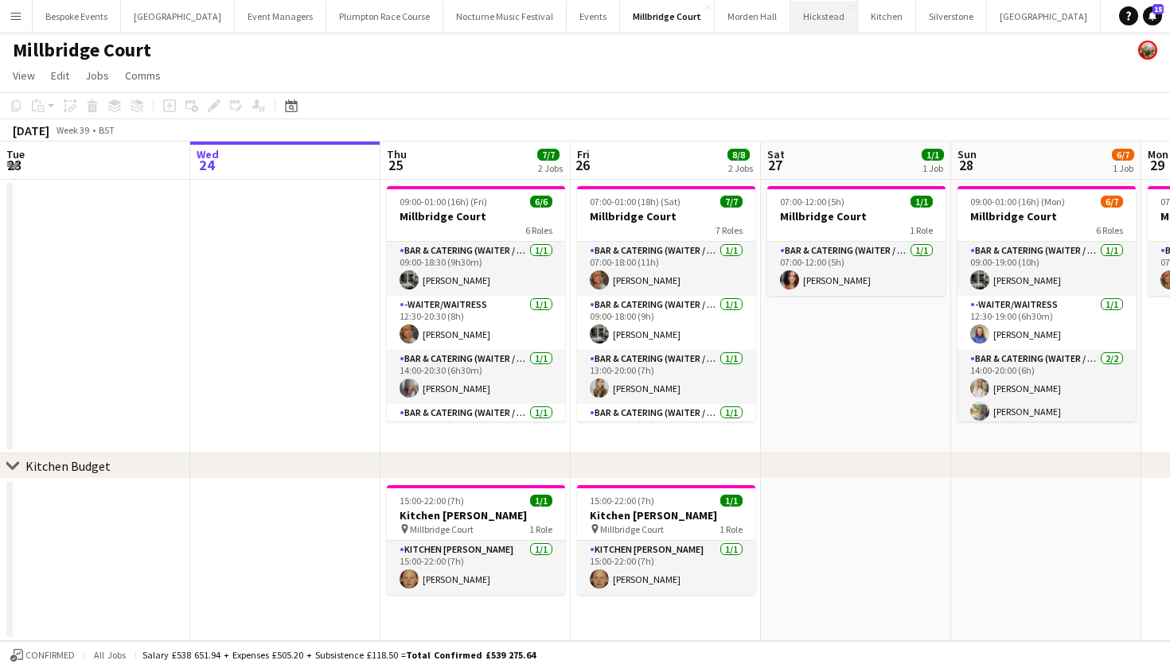
click at [790, 23] on button "Hickstead Close" at bounding box center [824, 16] width 68 height 31
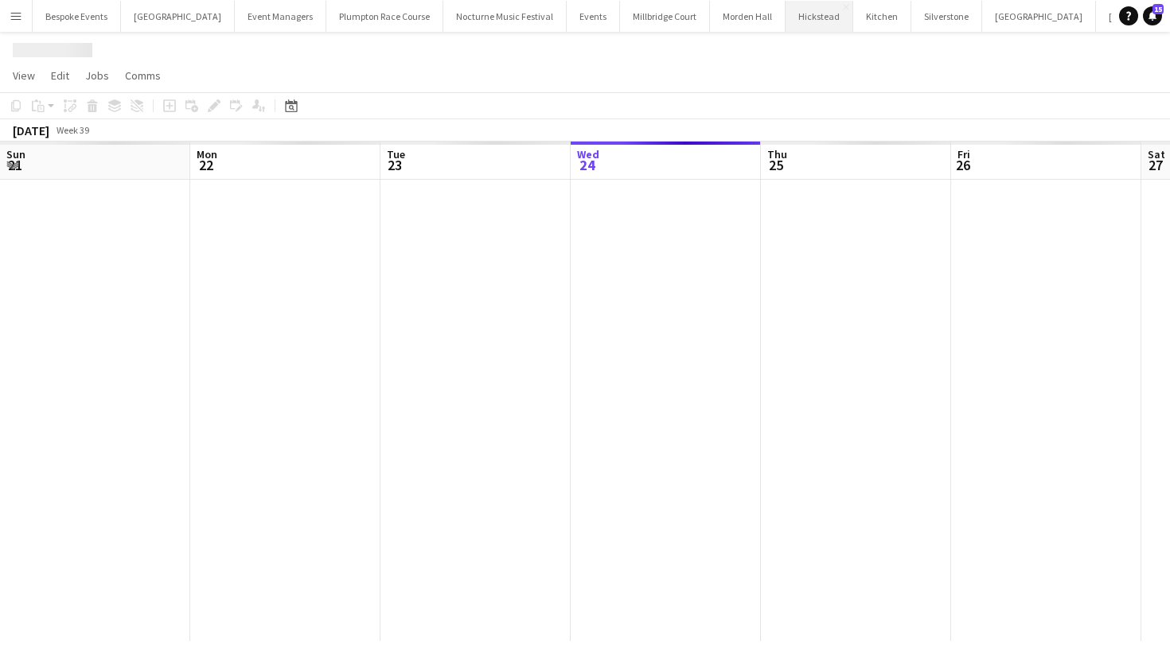
scroll to position [0, 380]
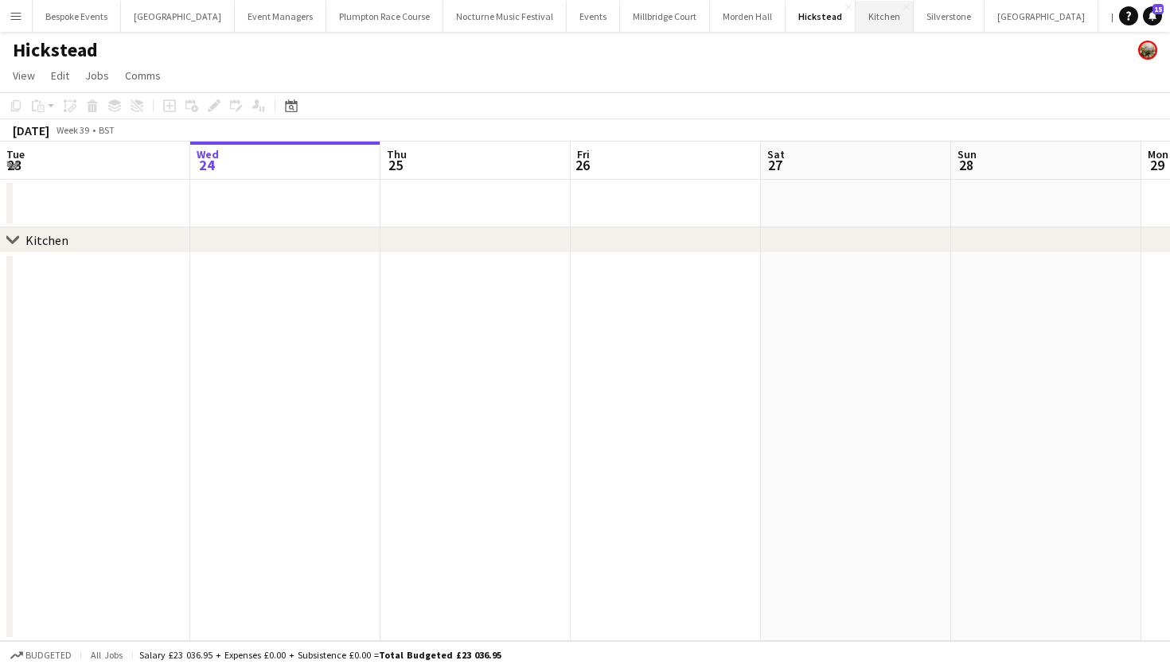
click at [858, 15] on button "Kitchen Close" at bounding box center [884, 16] width 58 height 31
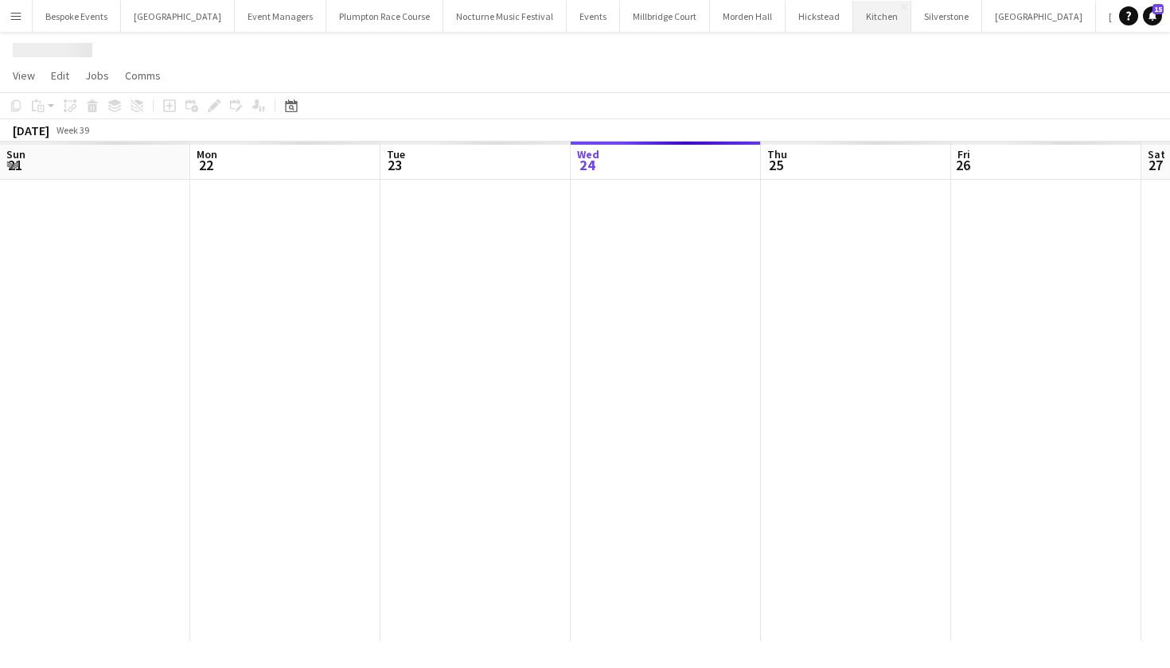
scroll to position [0, 380]
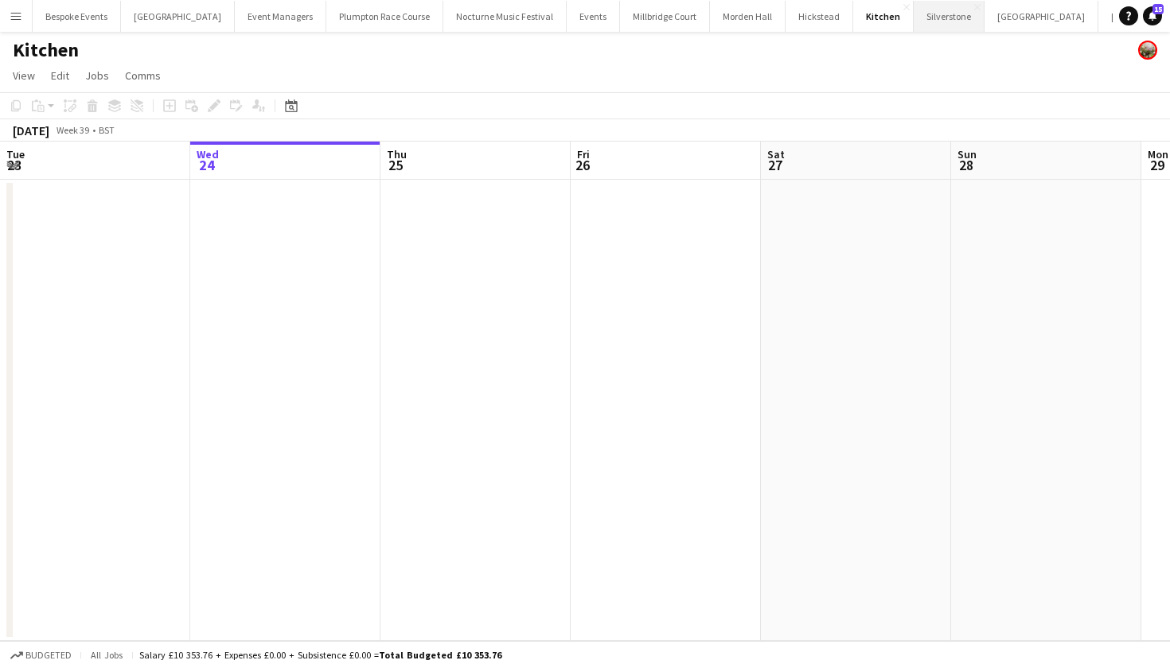
click at [914, 18] on button "Silverstone Close" at bounding box center [949, 16] width 71 height 31
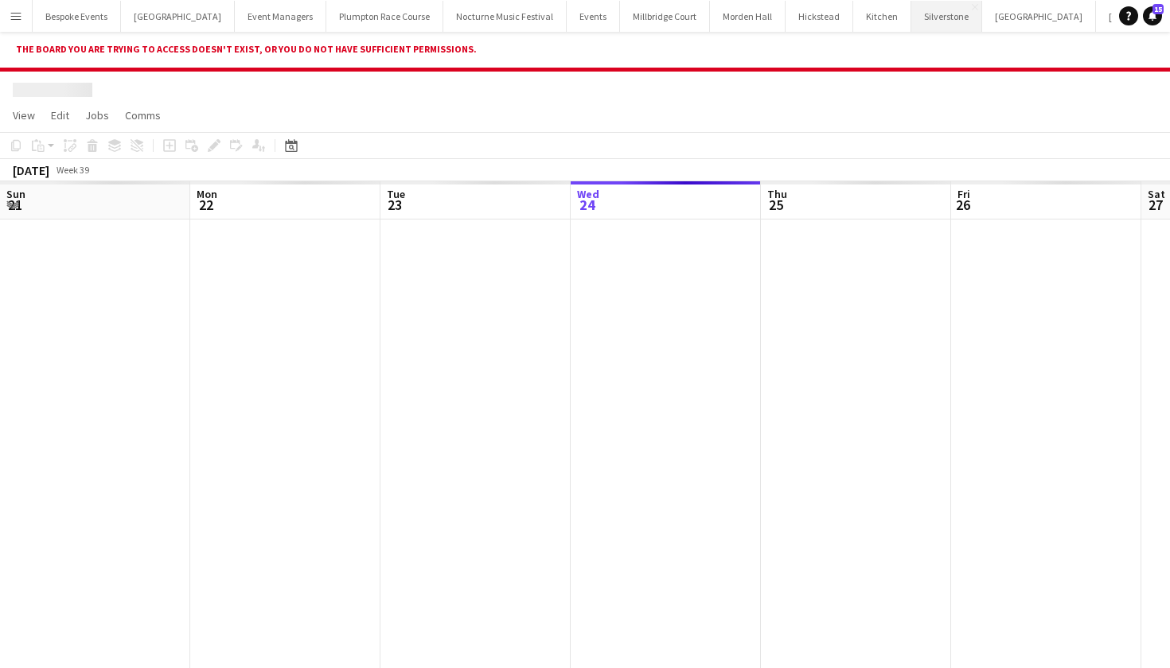
scroll to position [0, 380]
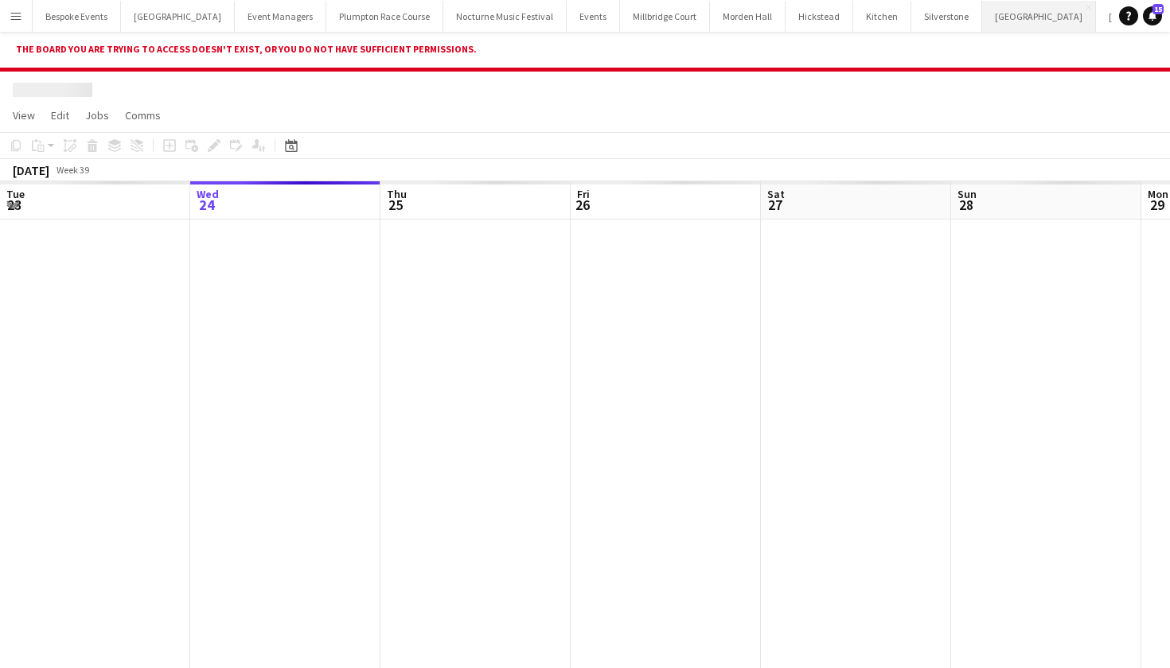
click at [989, 16] on button "Glastonbury Close" at bounding box center [1039, 16] width 114 height 31
click at [1096, 20] on button "[GEOGRAPHIC_DATA] Close" at bounding box center [1153, 16] width 114 height 31
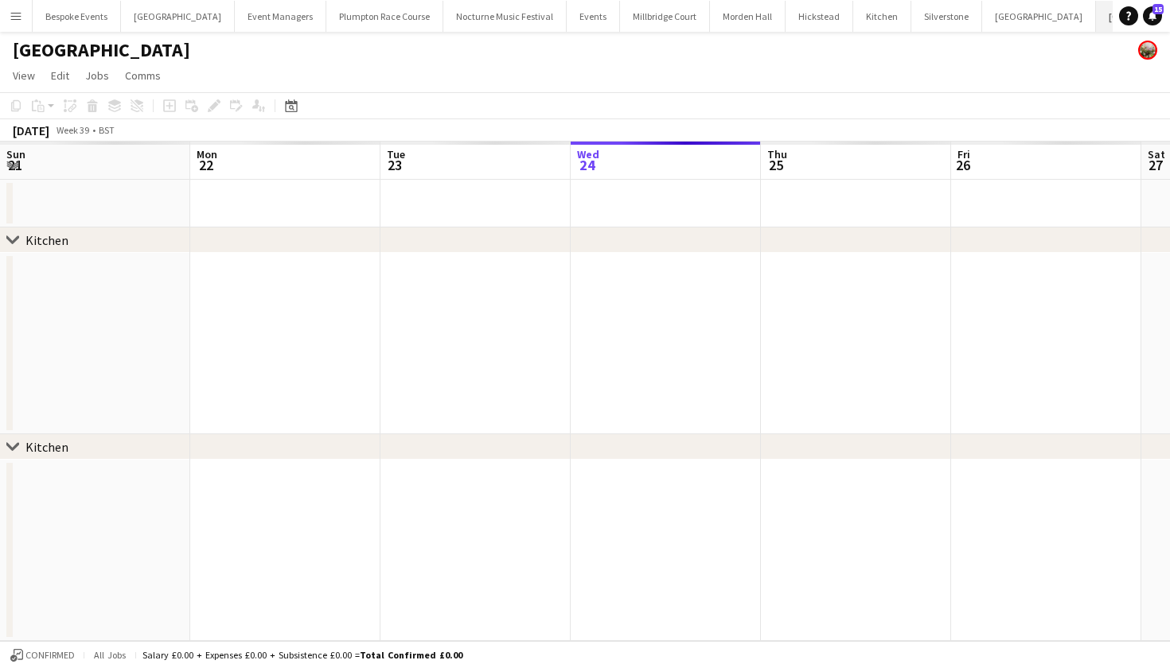
scroll to position [0, 380]
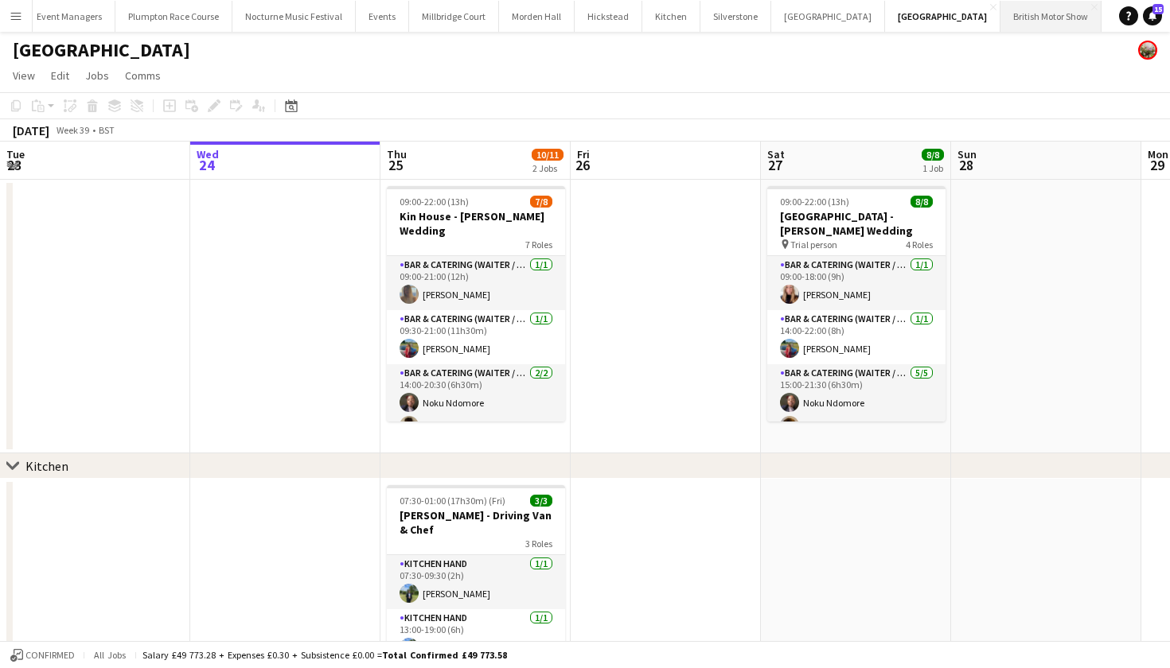
click at [1000, 28] on button "British Motor Show Close" at bounding box center [1050, 16] width 101 height 31
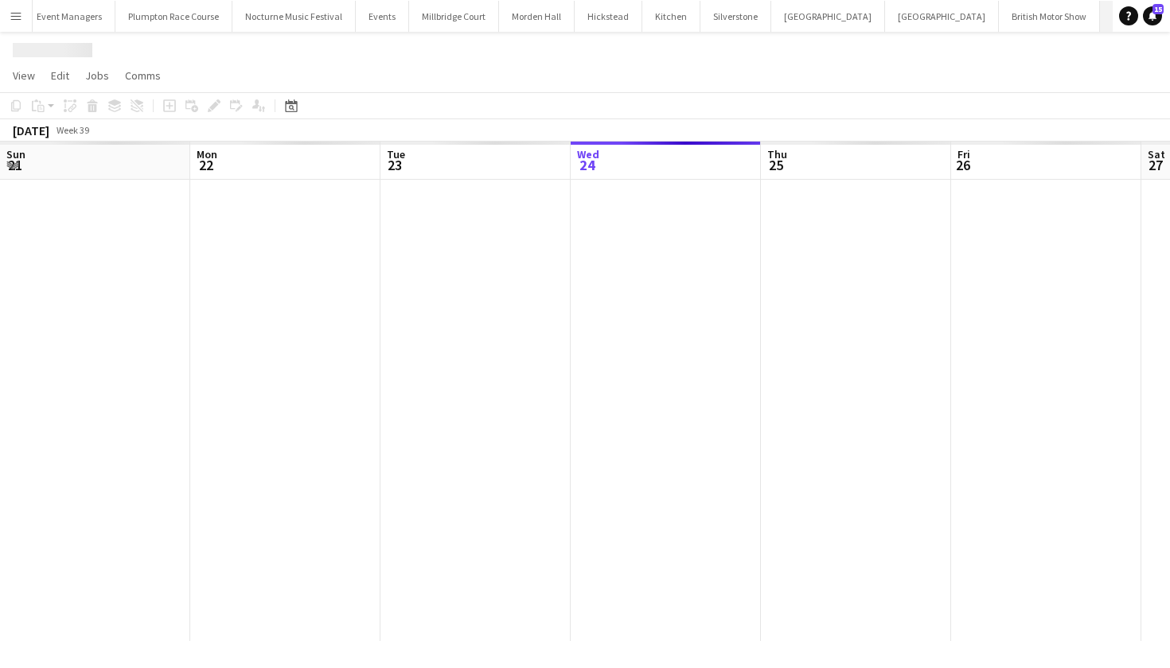
scroll to position [0, 380]
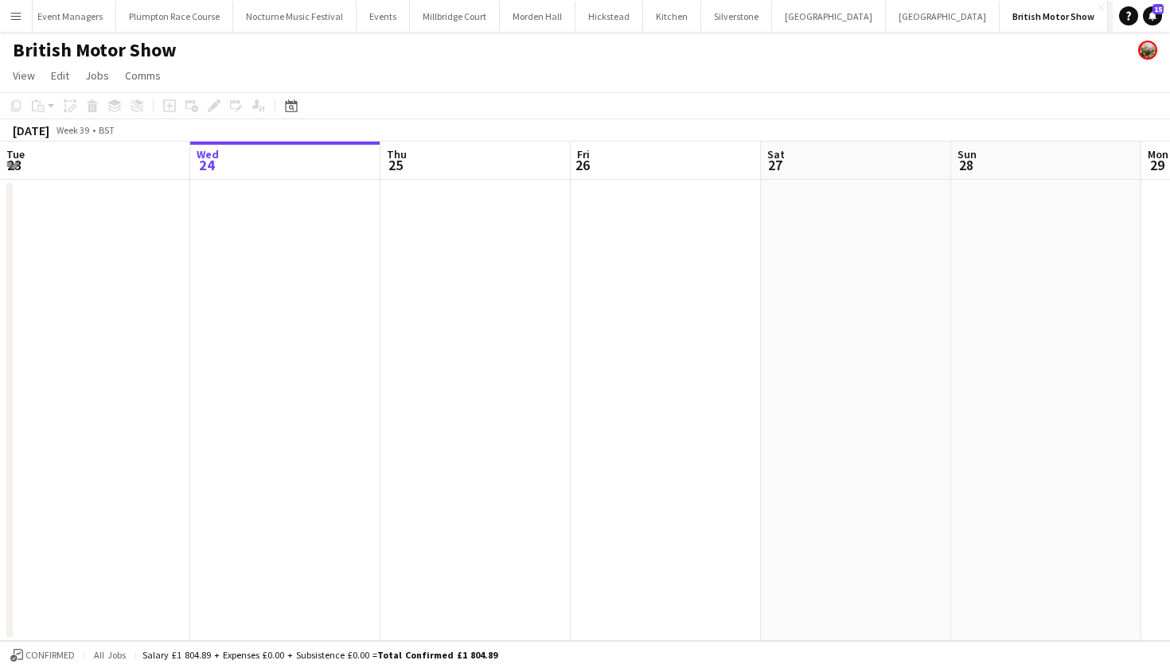
click at [1108, 26] on button "KKHQ Close" at bounding box center [1133, 16] width 51 height 31
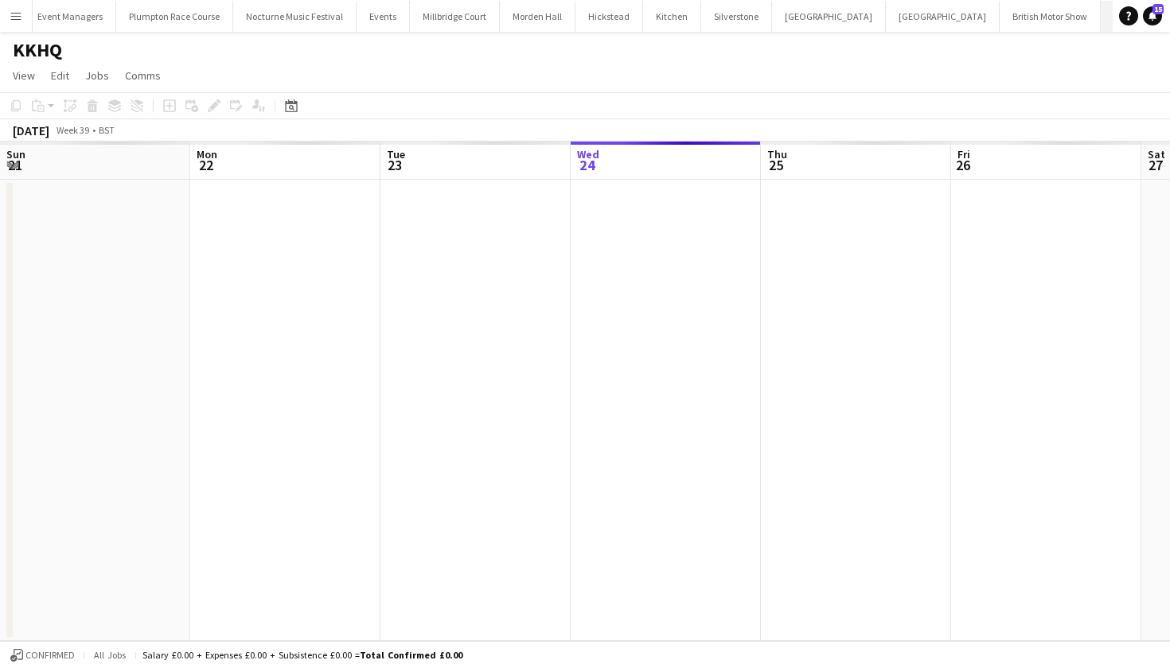
scroll to position [0, 380]
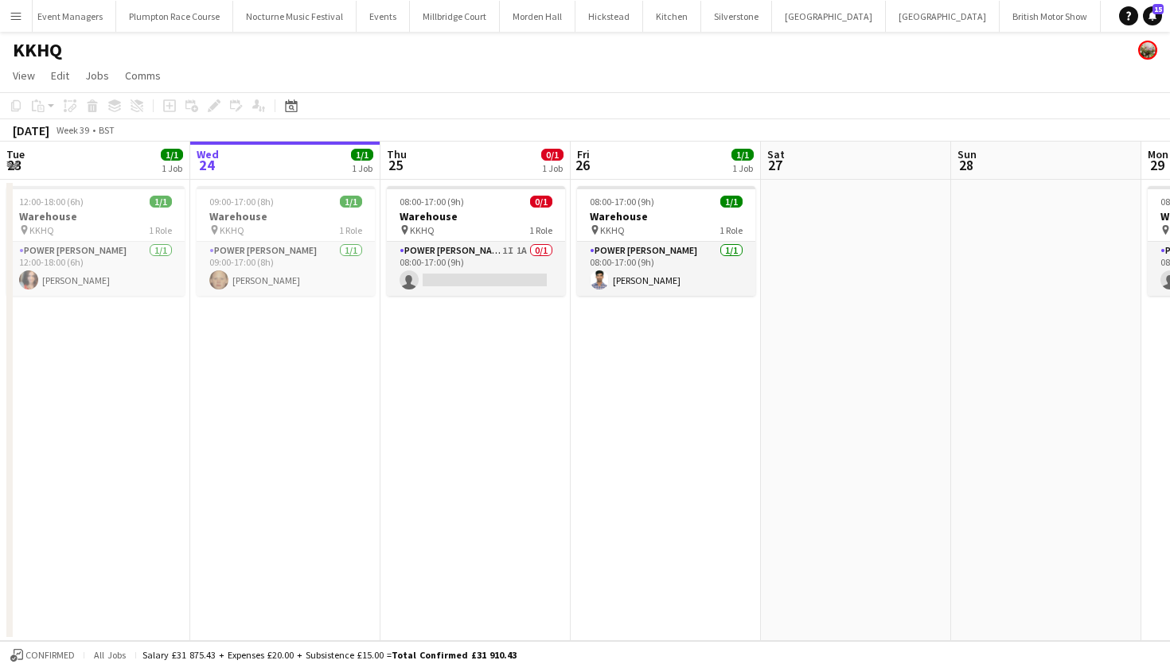
click at [1151, 21] on button "LIMEKILN Close" at bounding box center [1183, 16] width 64 height 31
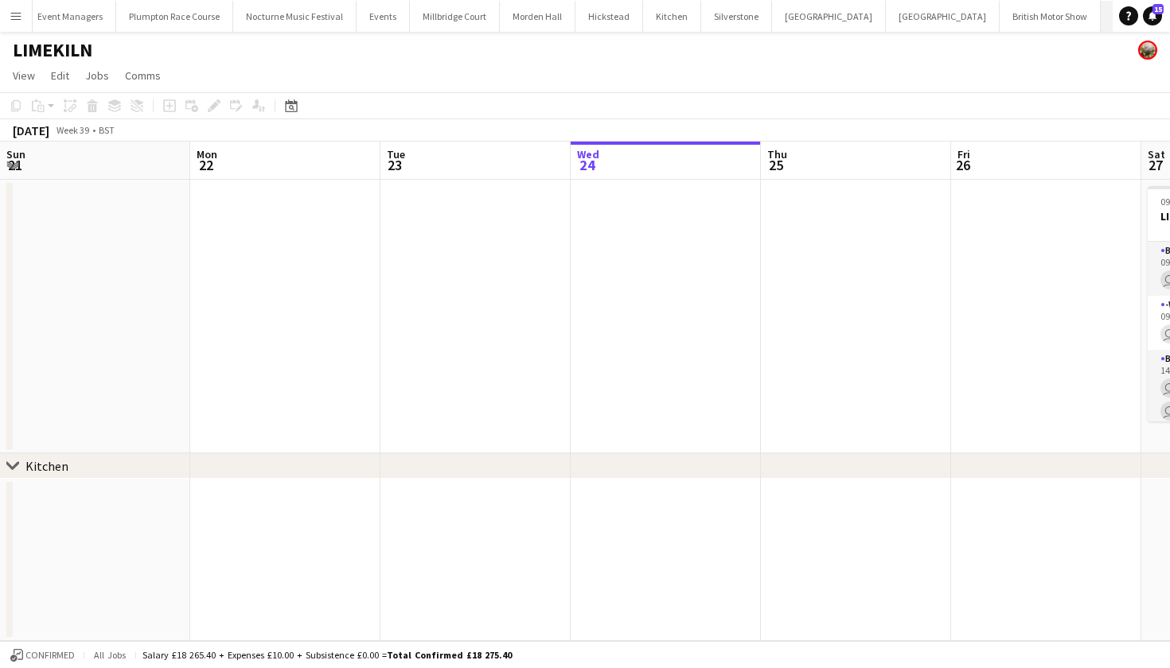
scroll to position [0, 380]
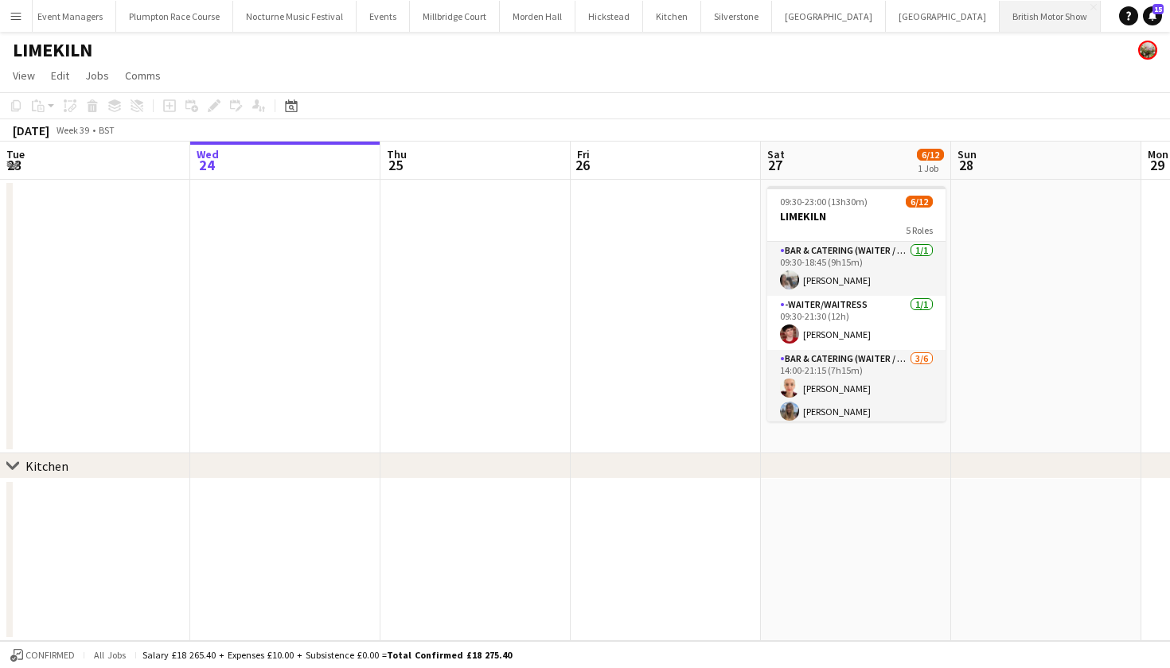
click at [1000, 16] on button "British Motor Show Close" at bounding box center [1050, 16] width 101 height 31
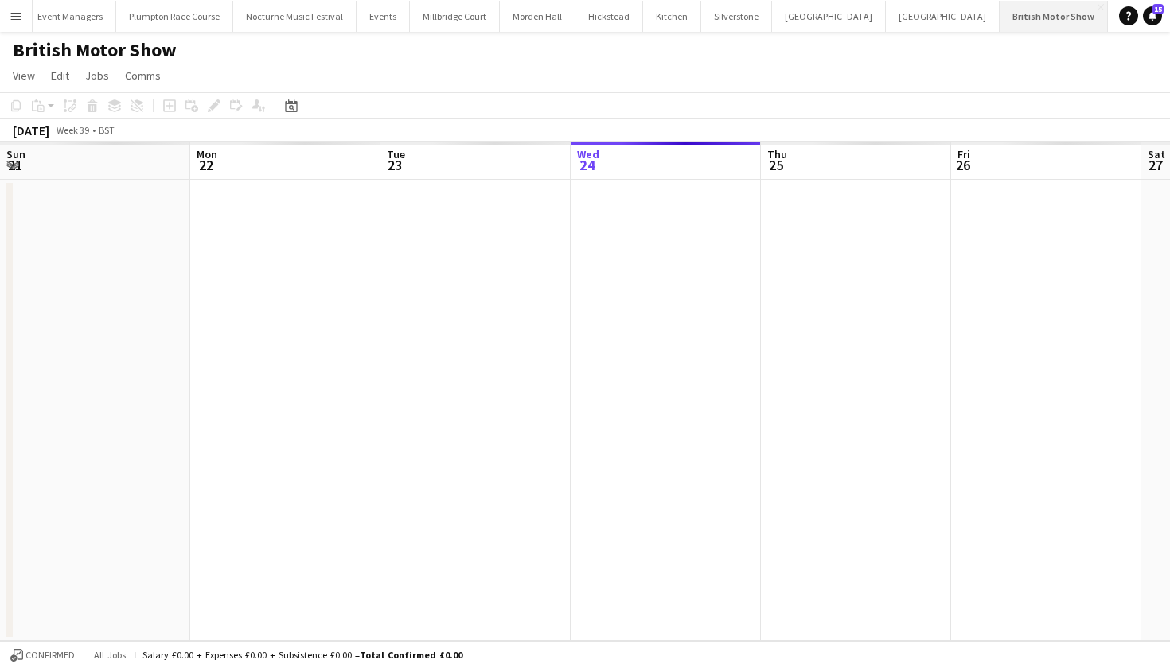
scroll to position [0, 380]
